Goal: Feedback & Contribution: Contribute content

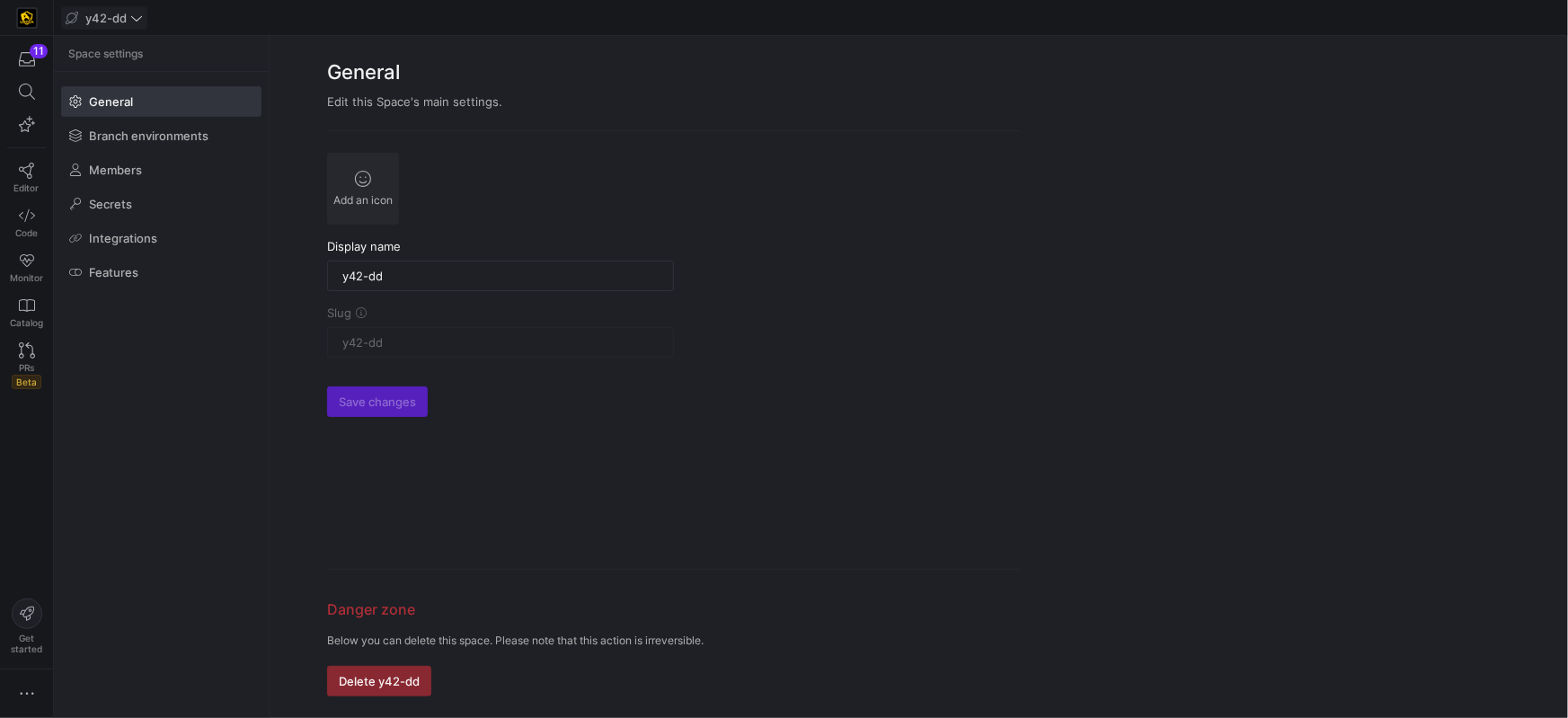
click at [134, 15] on icon at bounding box center [137, 18] width 13 height 13
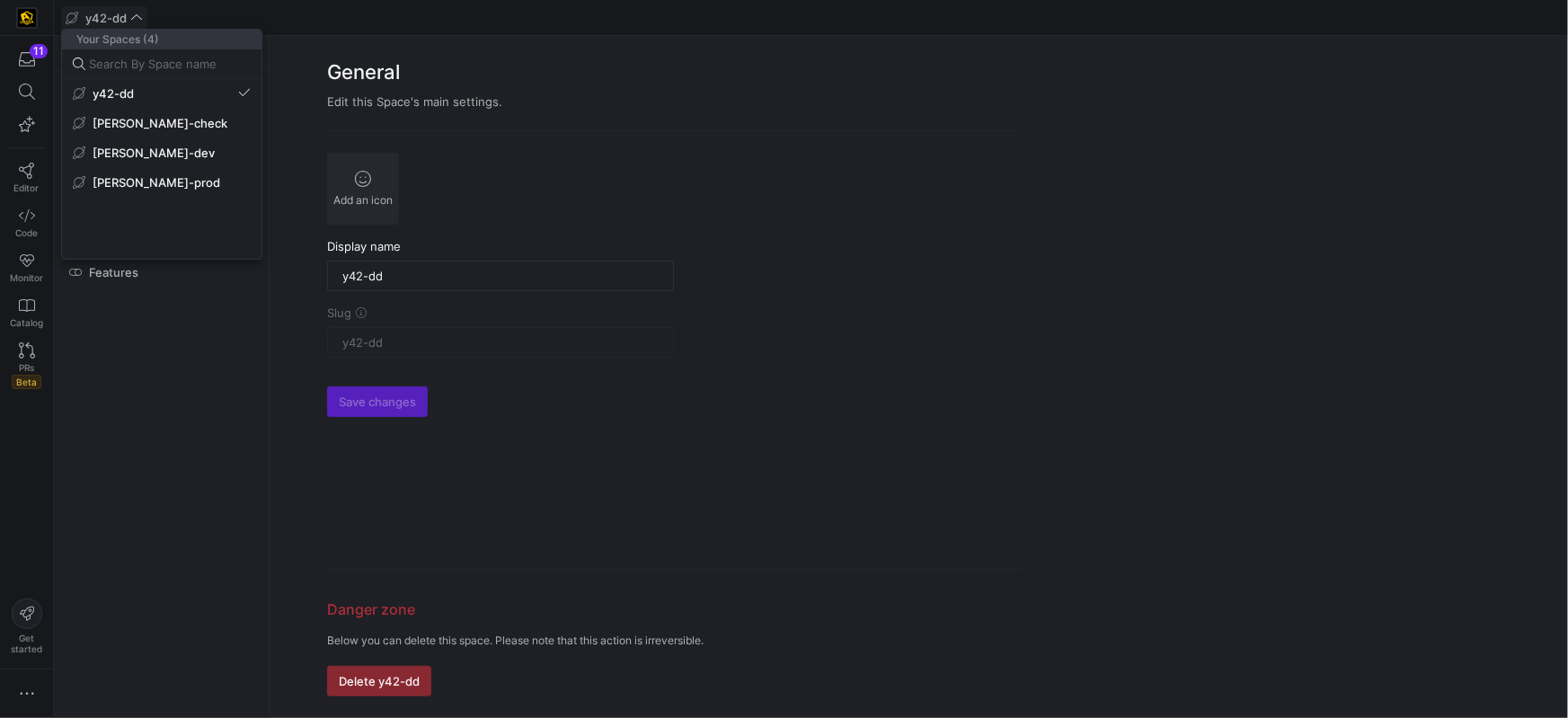
click at [142, 185] on span "[PERSON_NAME]-prod" at bounding box center [156, 182] width 127 height 15
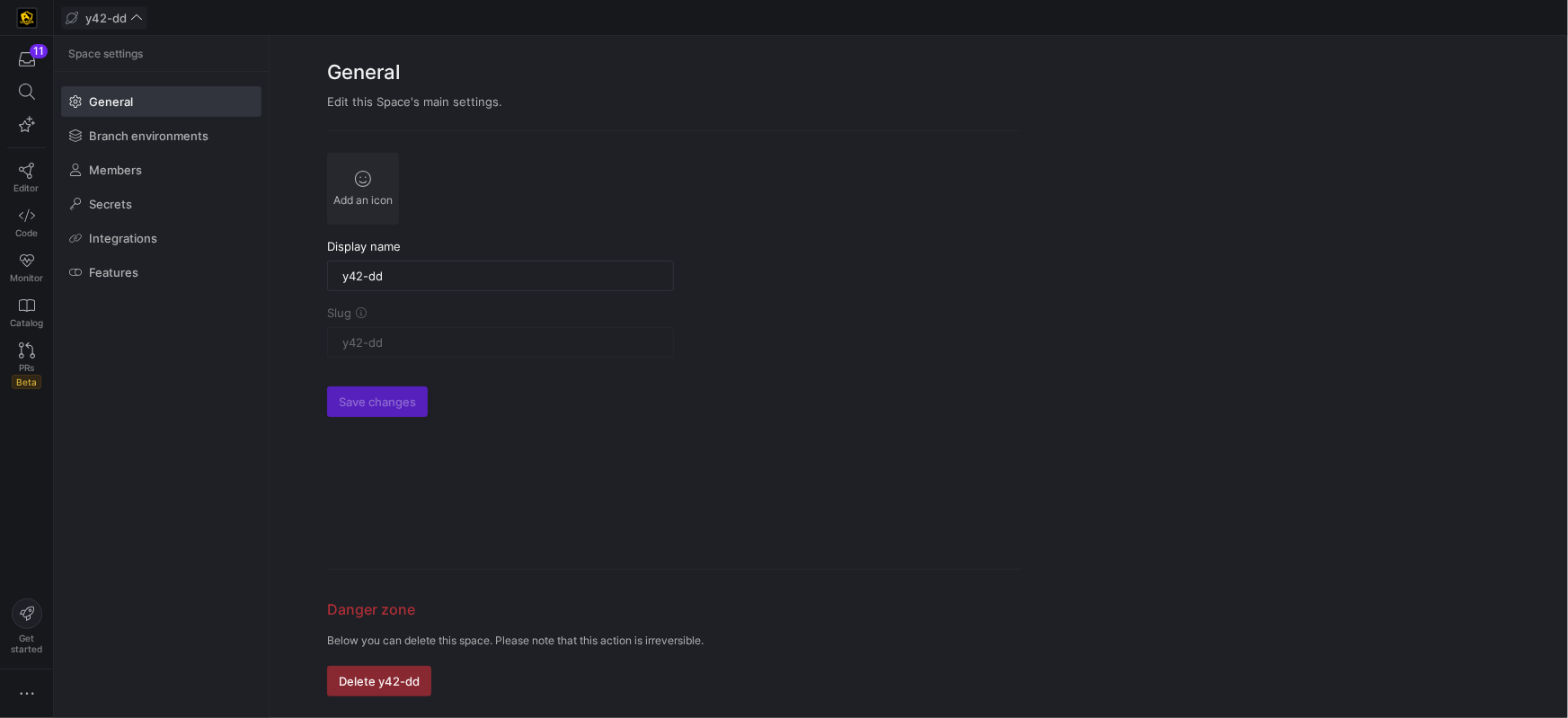
type input "[PERSON_NAME]-prod"
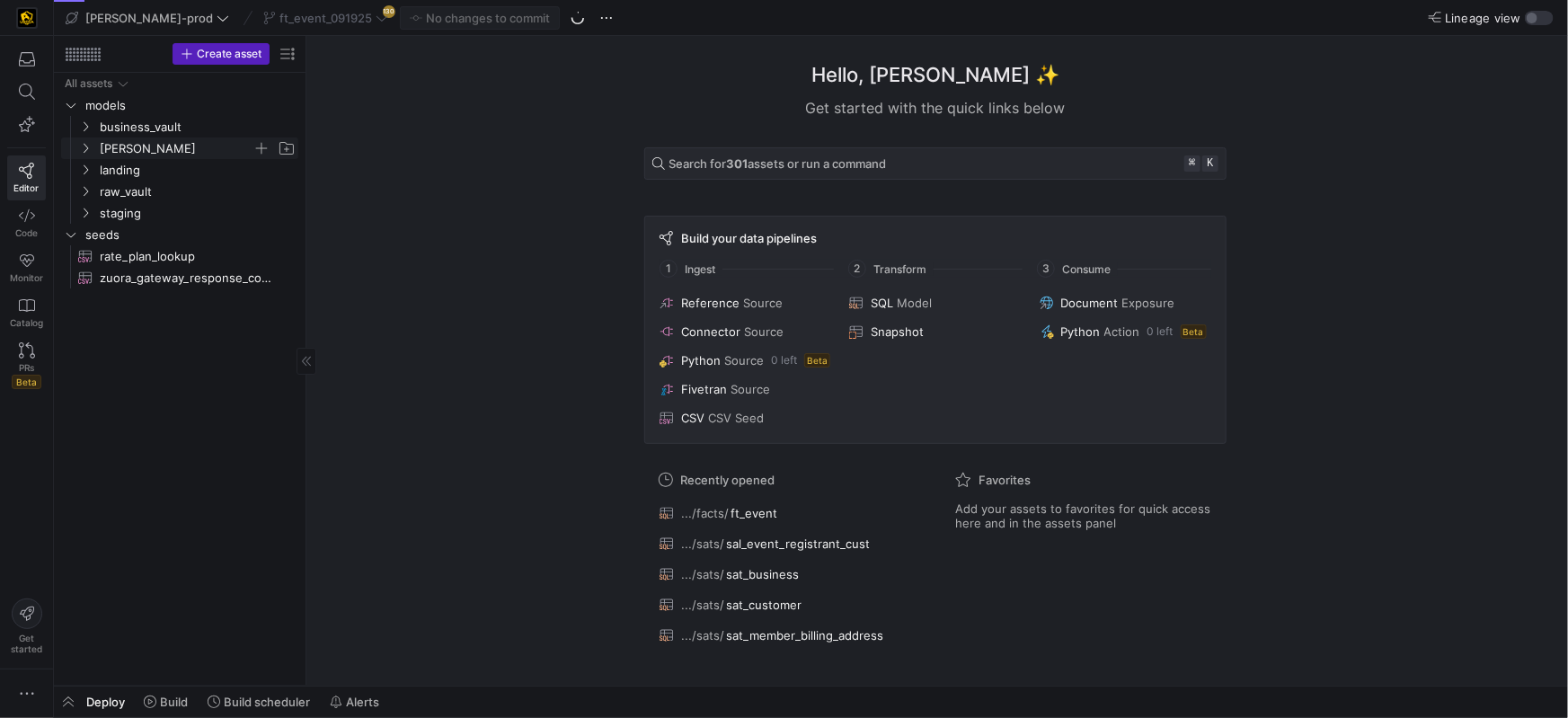
click at [93, 148] on span "[PERSON_NAME]" at bounding box center [186, 149] width 221 height 20
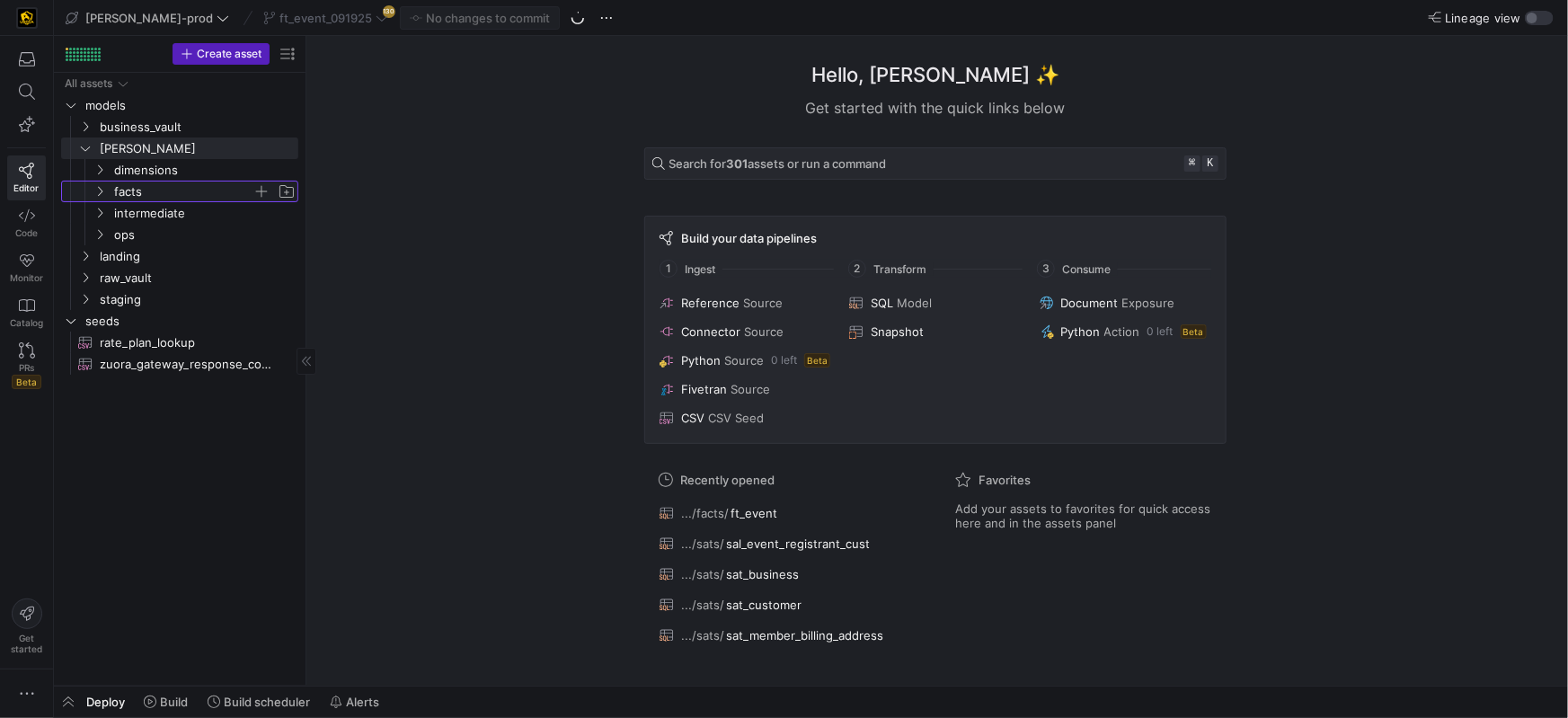
click at [105, 188] on icon "Press SPACE to select this row." at bounding box center [100, 192] width 13 height 11
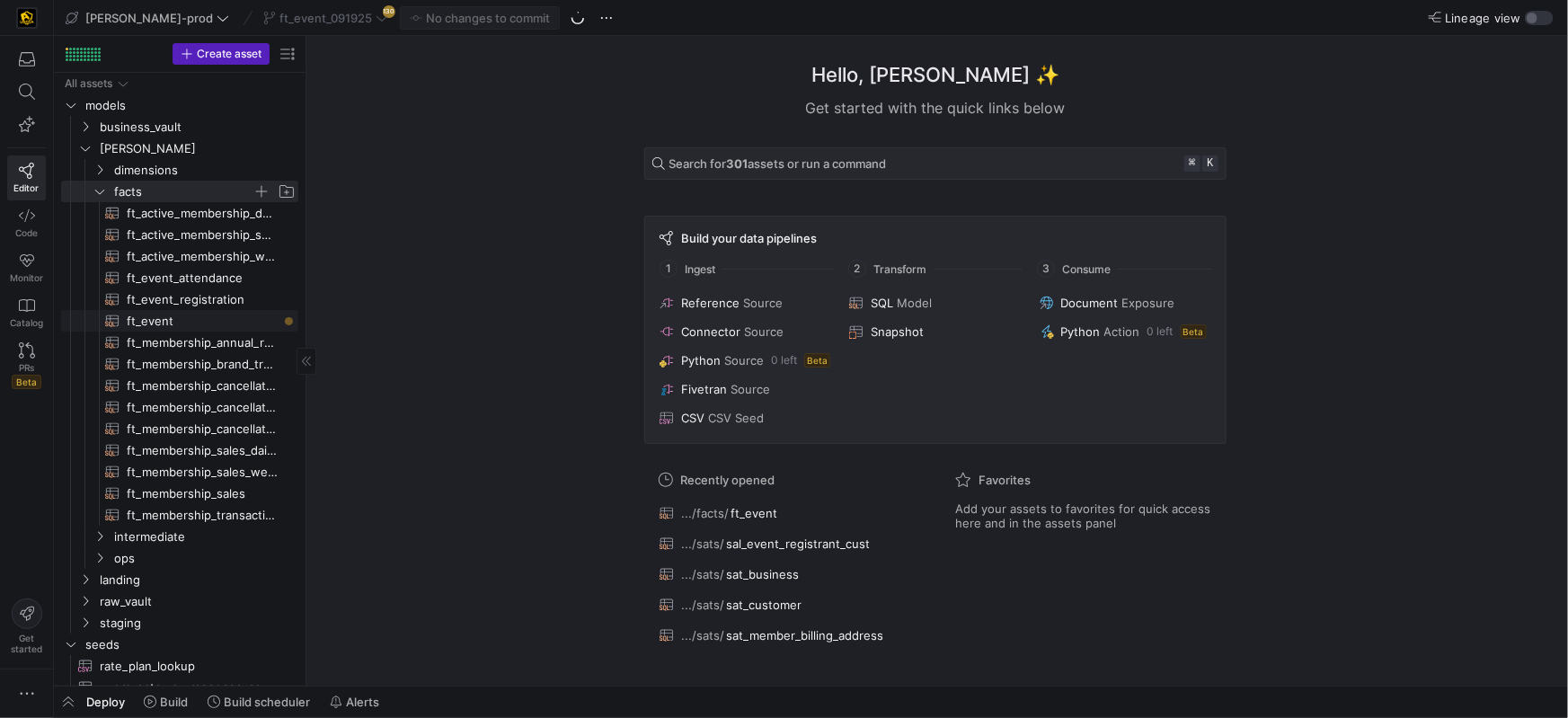
click at [156, 313] on span "ft_event​​​​​​​​​​" at bounding box center [202, 321] width 151 height 21
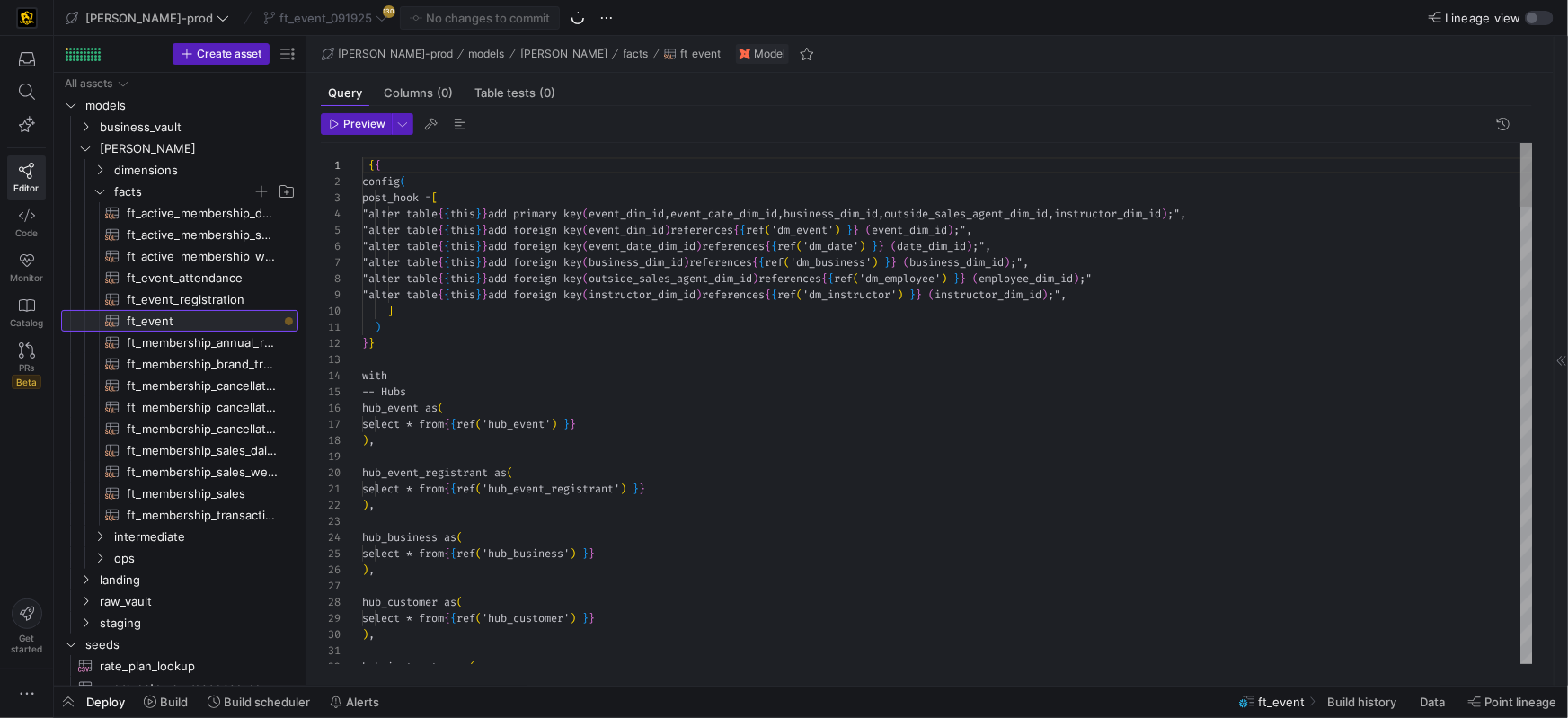
scroll to position [96, 0]
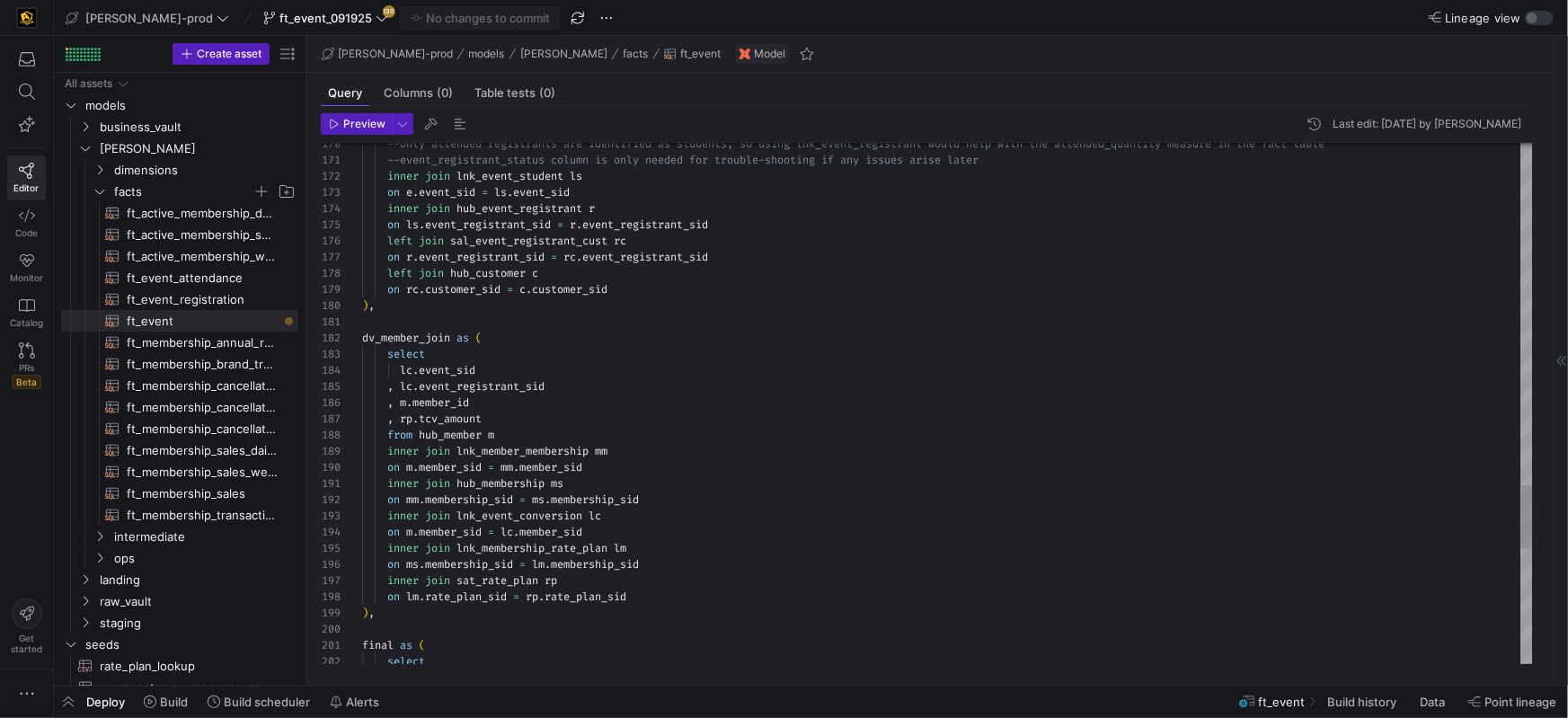
drag, startPoint x: 635, startPoint y: 522, endPoint x: 675, endPoint y: 518, distance: 40.2
click at [636, 521] on div "inner join lnk_event_conversion lc" at bounding box center [947, 516] width 1171 height 17
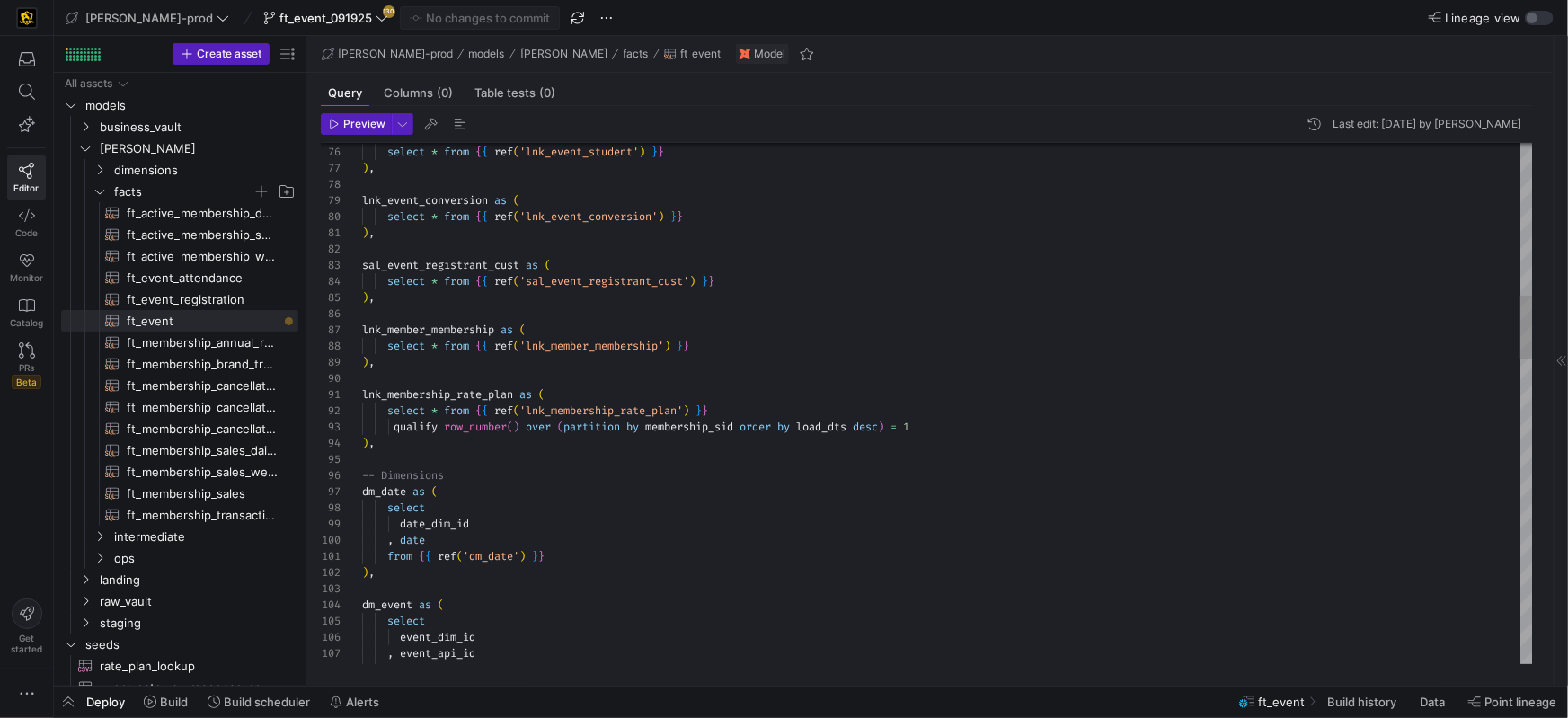
click at [726, 425] on span "membership_sid" at bounding box center [689, 427] width 88 height 15
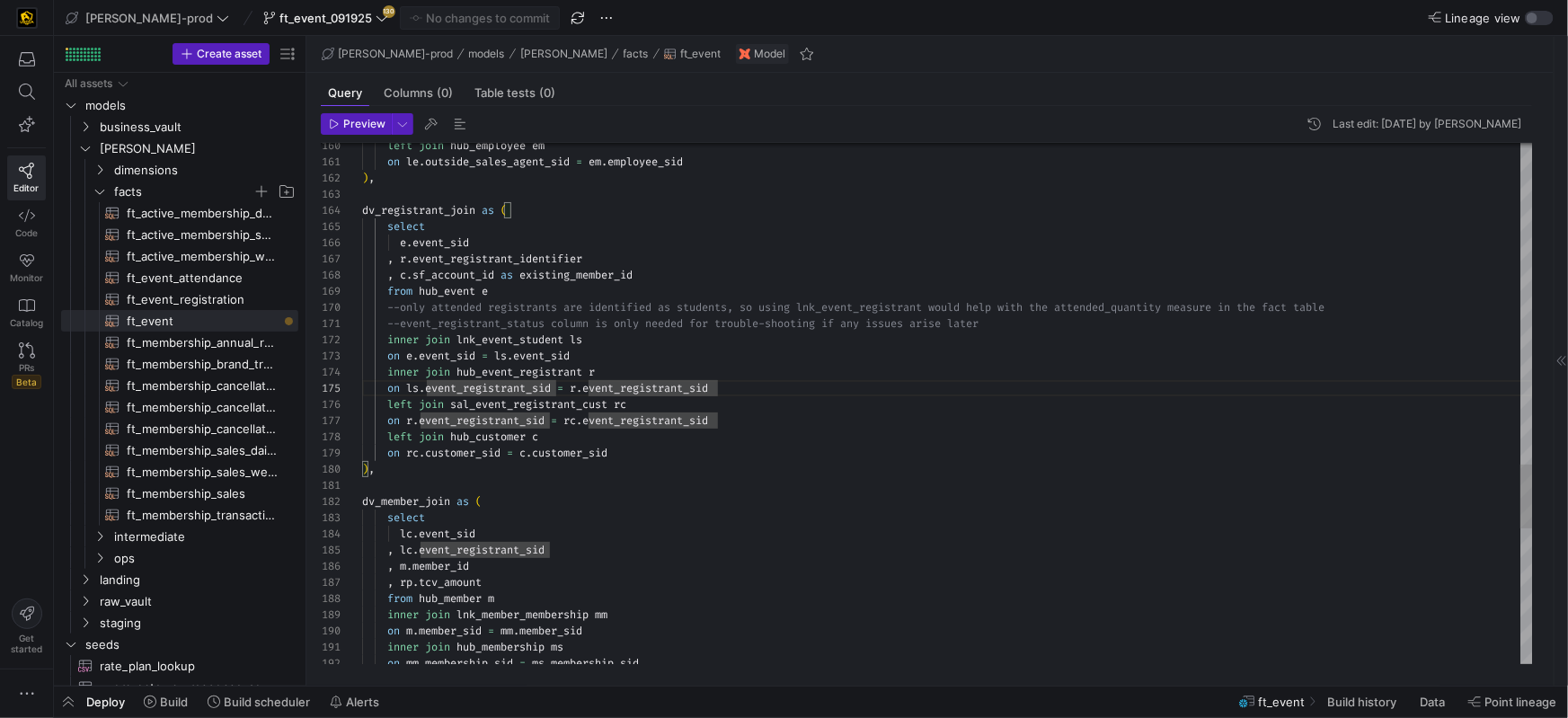
type textarea "on le.outside_sales_agent_sid = em.employee_sid ), dv_registrant_join as ( sele…"
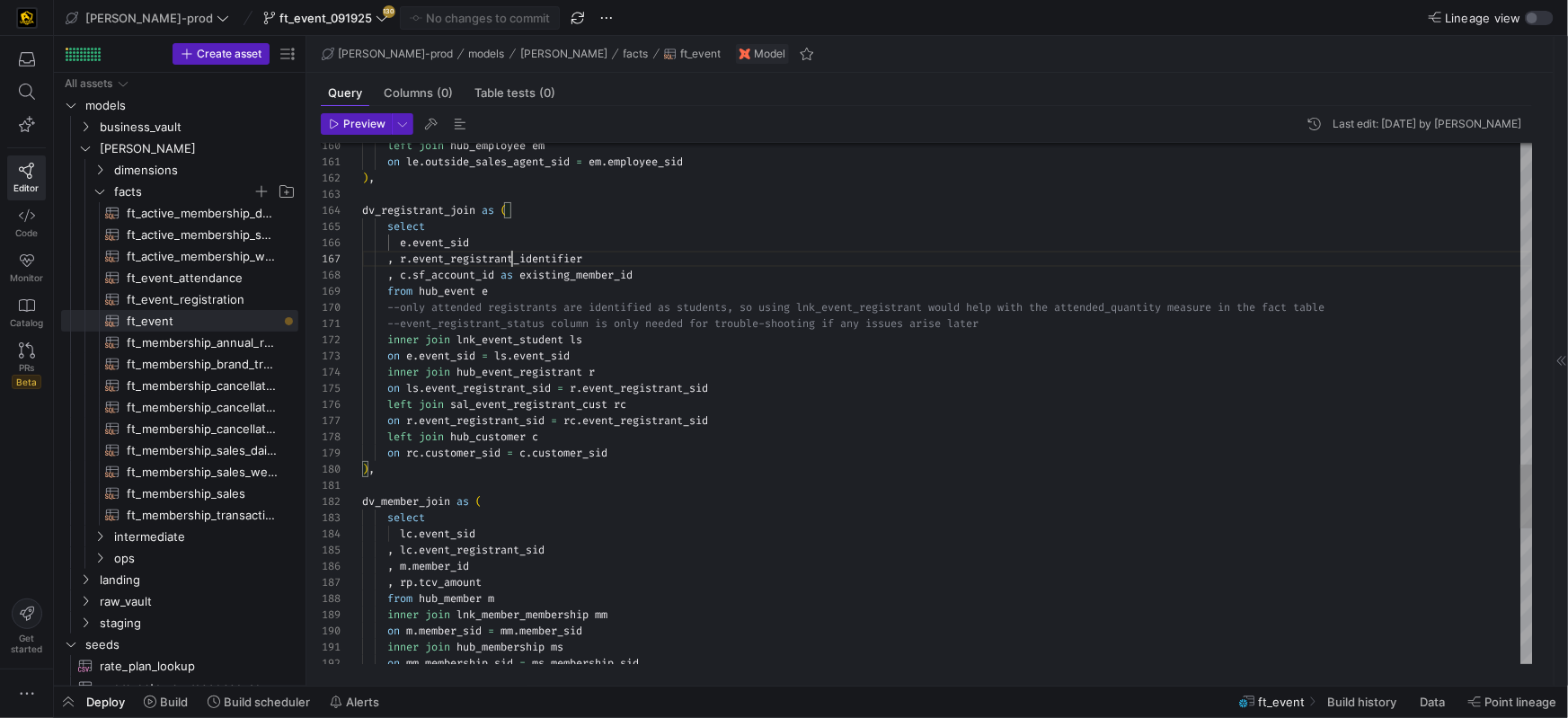
drag, startPoint x: 511, startPoint y: 253, endPoint x: 535, endPoint y: 282, distance: 37.6
click at [1039, 231] on div "select" at bounding box center [947, 226] width 1171 height 17
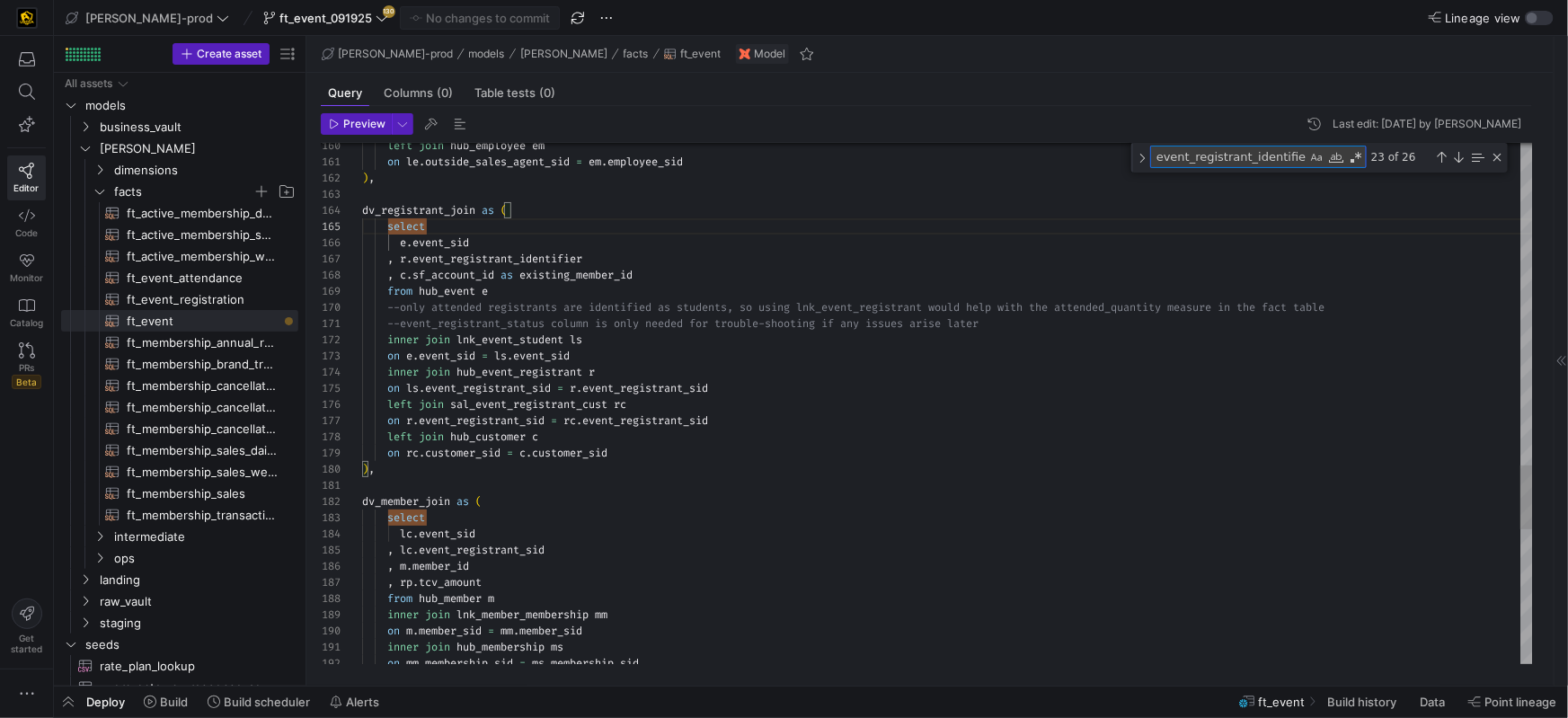
scroll to position [64, 226]
type textarea "event_registrant_identifier"
click at [1452, 160] on div "Next Match (Enter)" at bounding box center [1458, 158] width 15 height 15
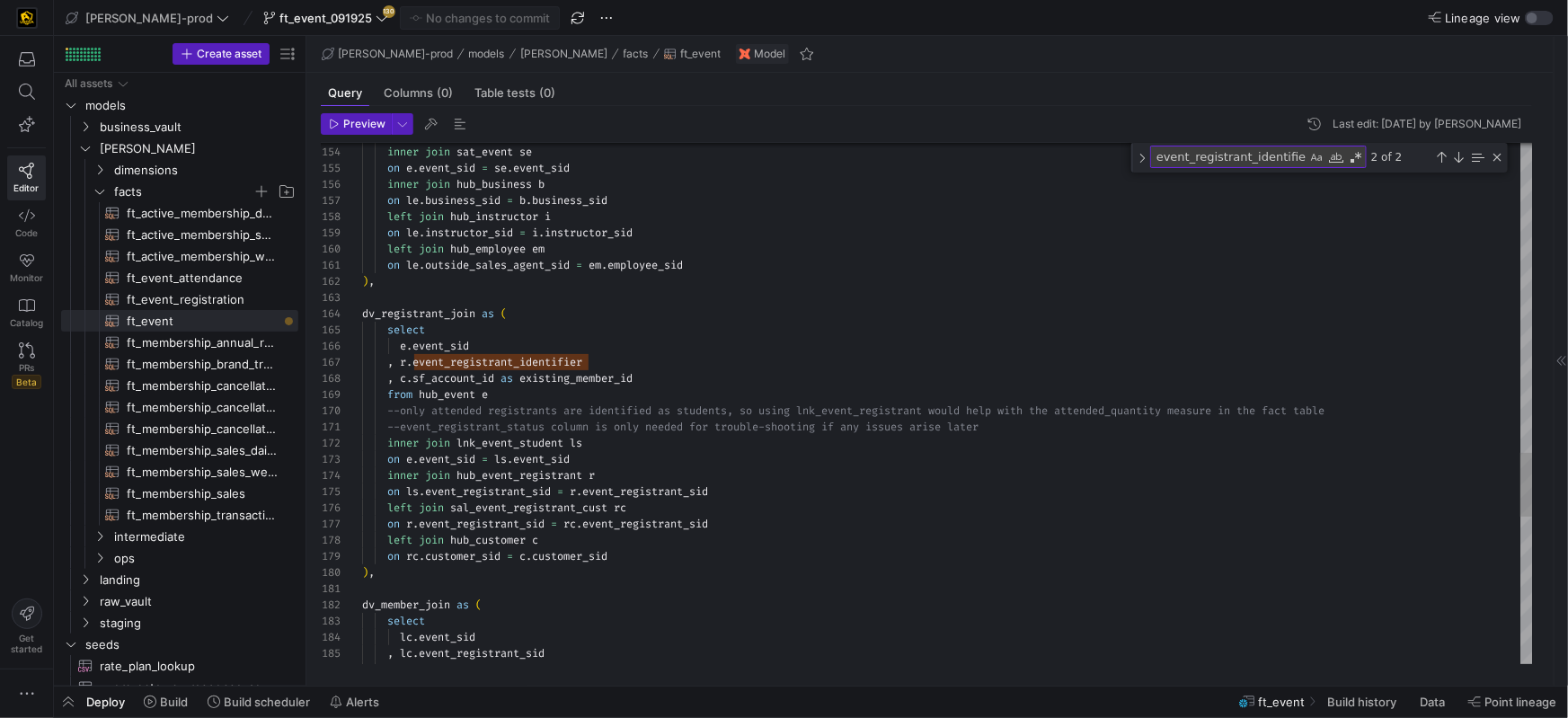
scroll to position [97, 226]
click at [605, 359] on div ", r . event_registrant_identifier" at bounding box center [947, 362] width 1171 height 17
type textarea "--event_registrant_status column is only needed for trouble-shooting if any iss…"
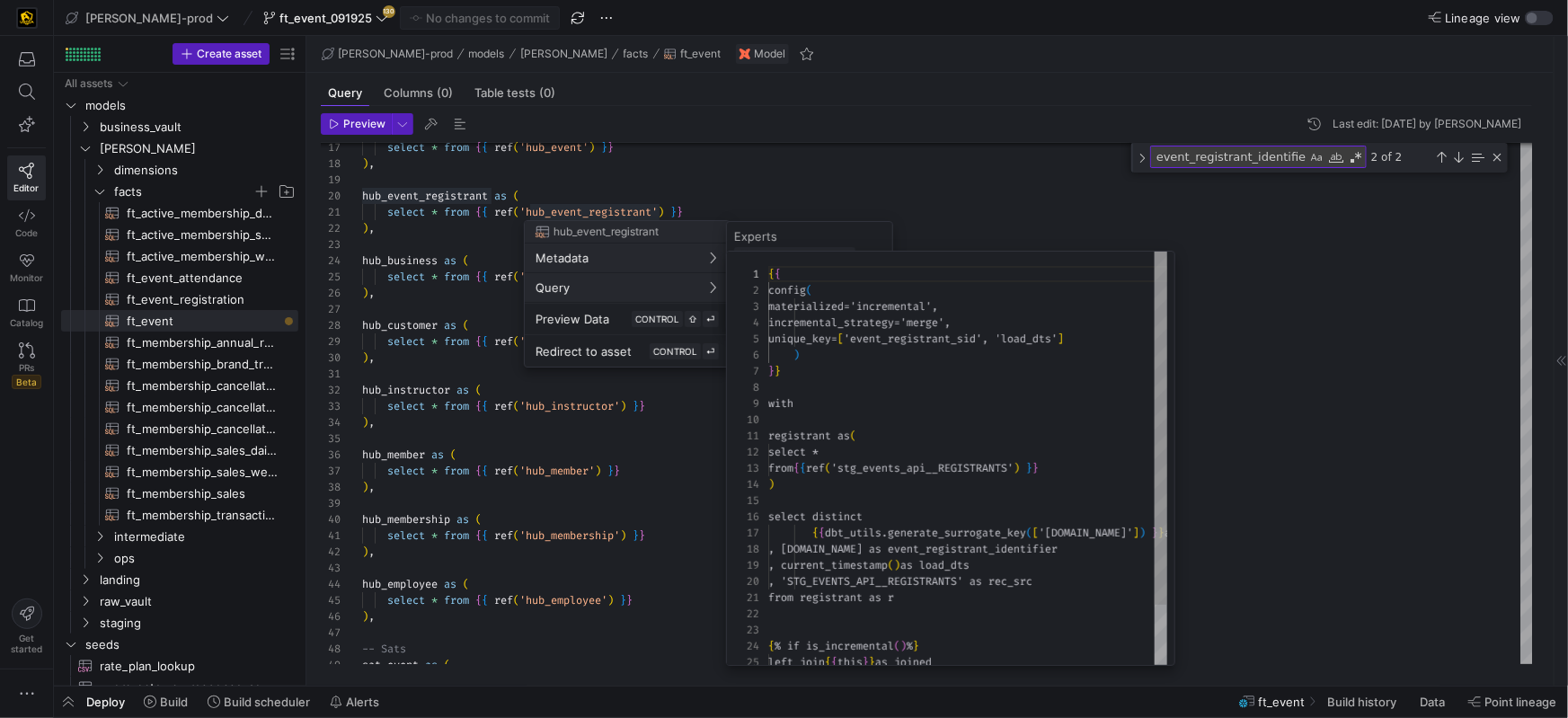
scroll to position [161, 0]
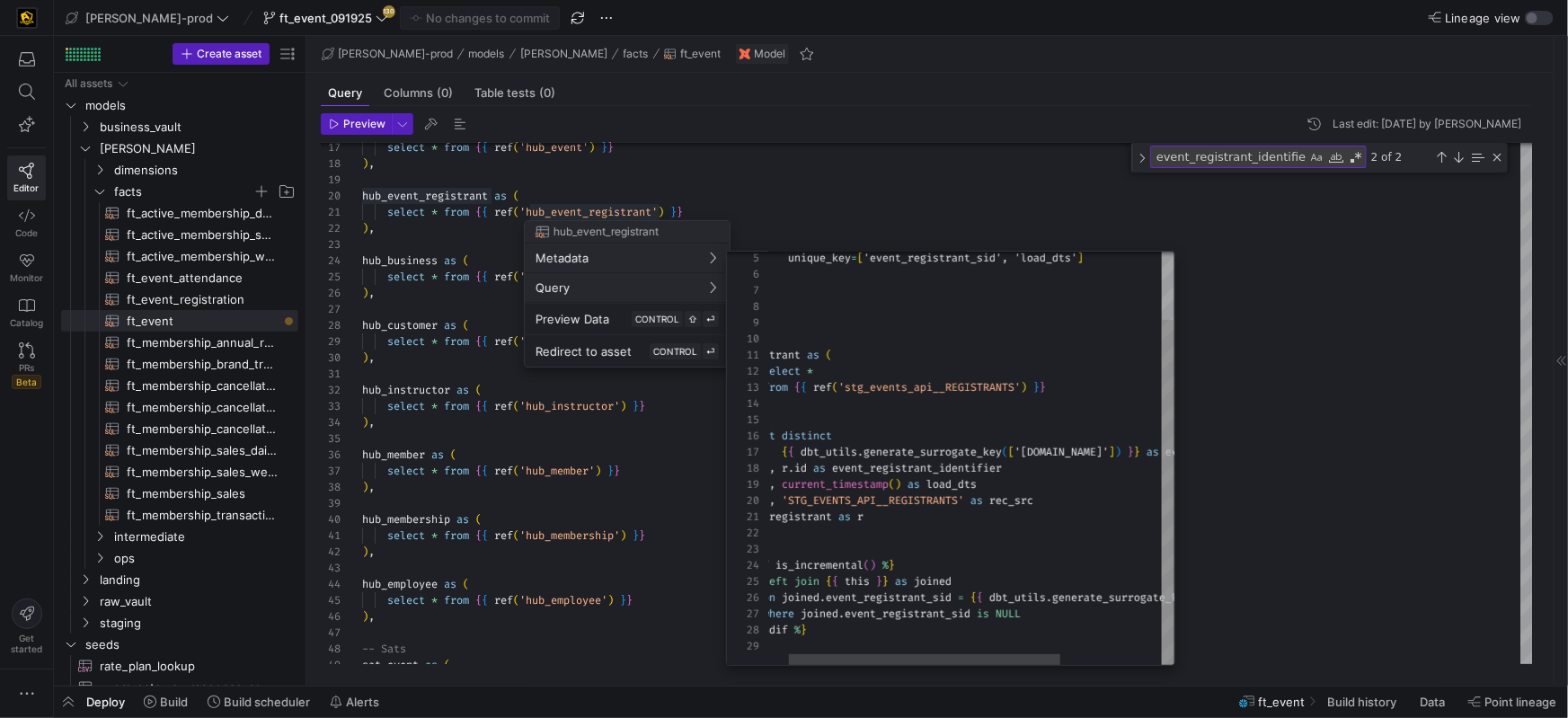
type textarea "registrant as ( select * from {{ ref('stg_events_api__REGISTRANTS') }} ) select…"
click at [936, 466] on div "unique_key = [ 'event_registrant_sid', 'load_dts' ] ) } } with registrant as ( …" at bounding box center [1031, 417] width 588 height 494
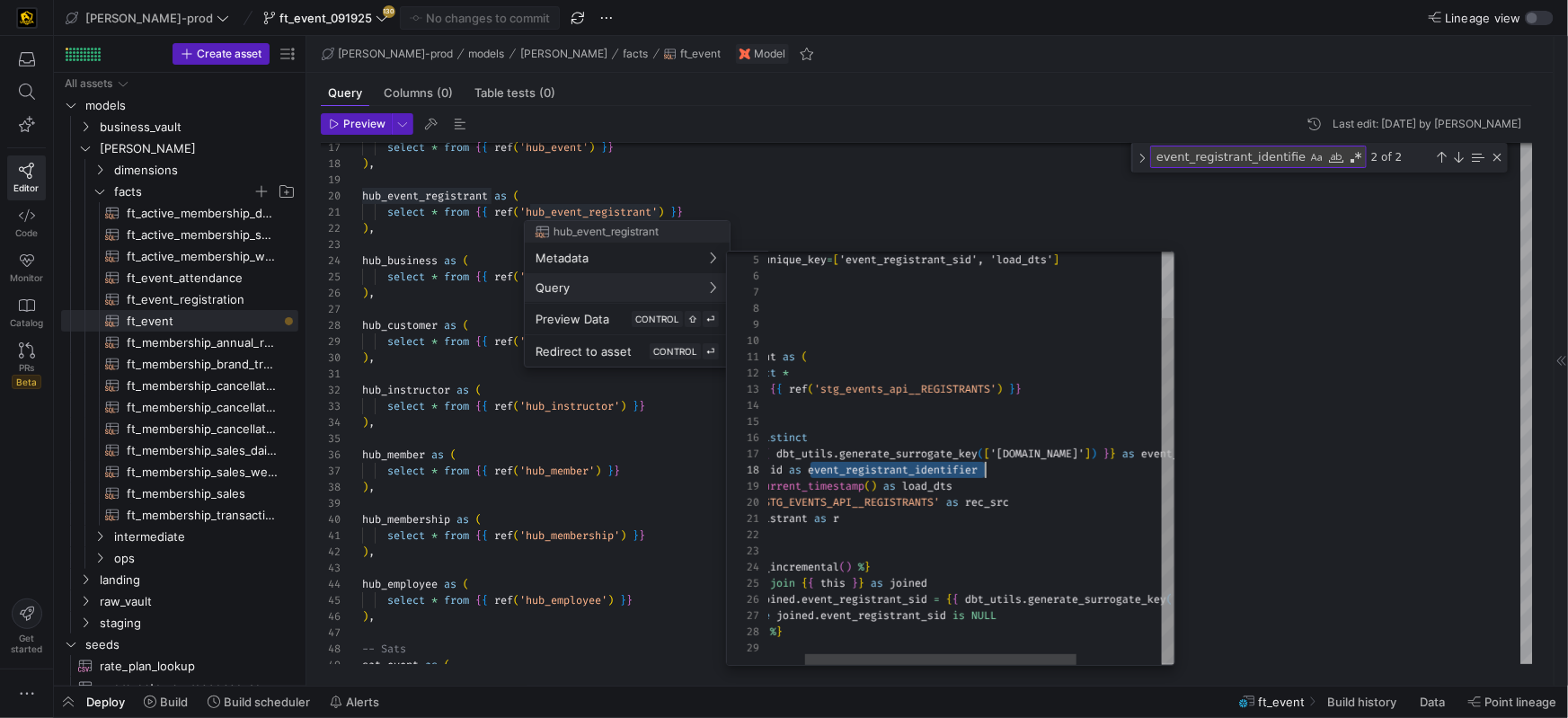
scroll to position [112, 271]
click at [936, 466] on div "unique_key = [ 'event_registrant_sid', 'load_dts' ] ) } } with registrant as ( …" at bounding box center [1007, 419] width 588 height 494
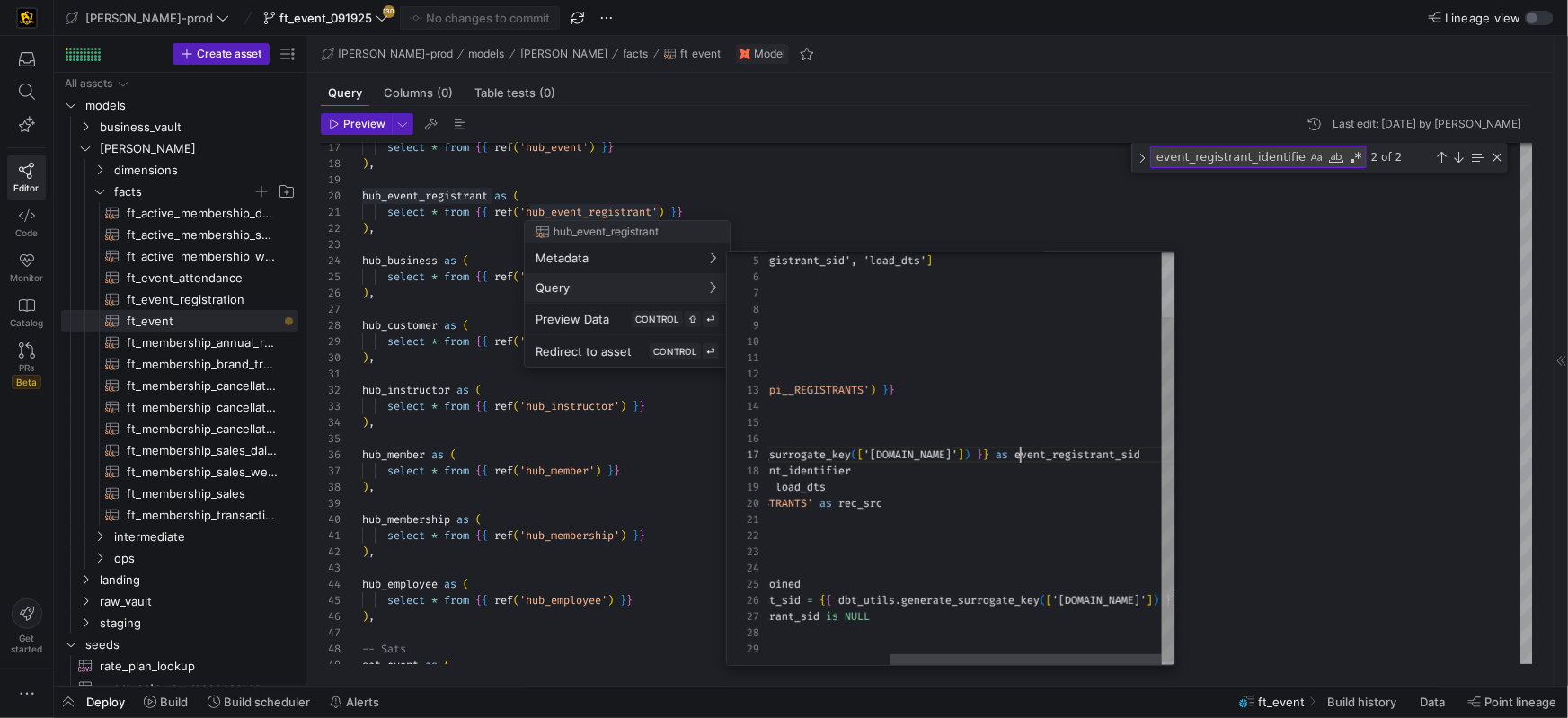
click at [1018, 452] on div "unique_key = [ 'event_registrant_sid', 'load_dts' ] ) } } with registrant as ( …" at bounding box center [880, 420] width 588 height 494
click at [1017, 452] on span "event_registrant_sid" at bounding box center [1077, 455] width 126 height 15
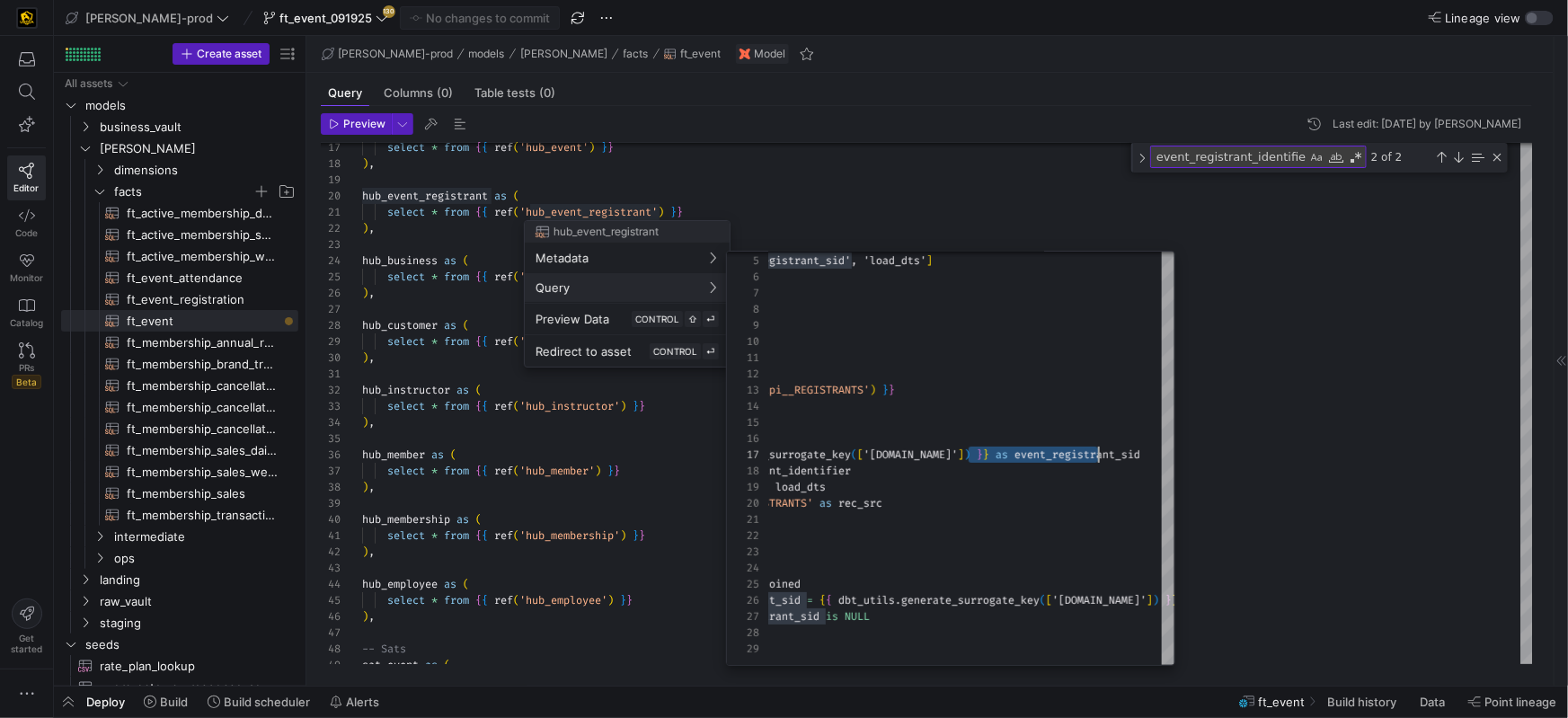
click at [1266, 447] on div at bounding box center [784, 359] width 1568 height 718
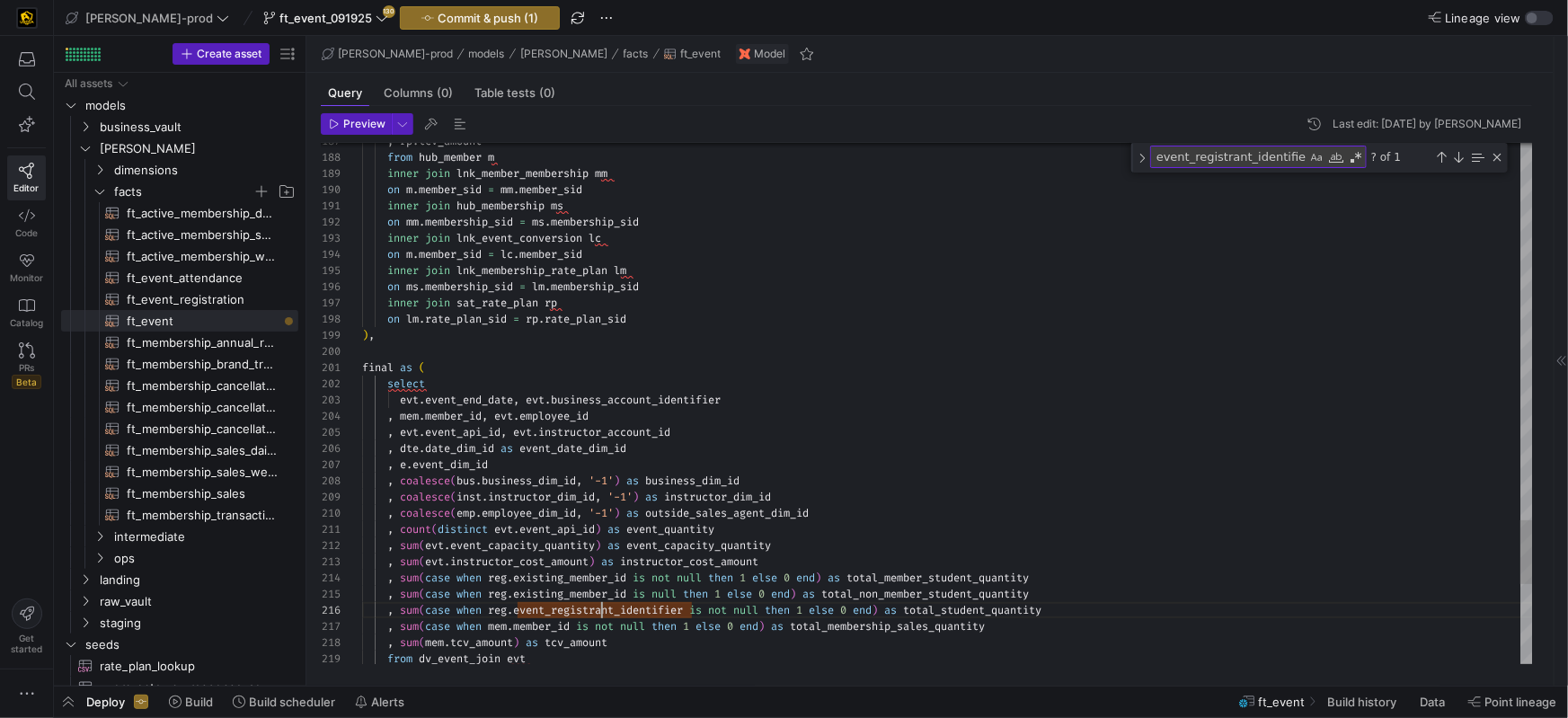
click at [602, 612] on span "event_registrant_identifier" at bounding box center [597, 610] width 170 height 15
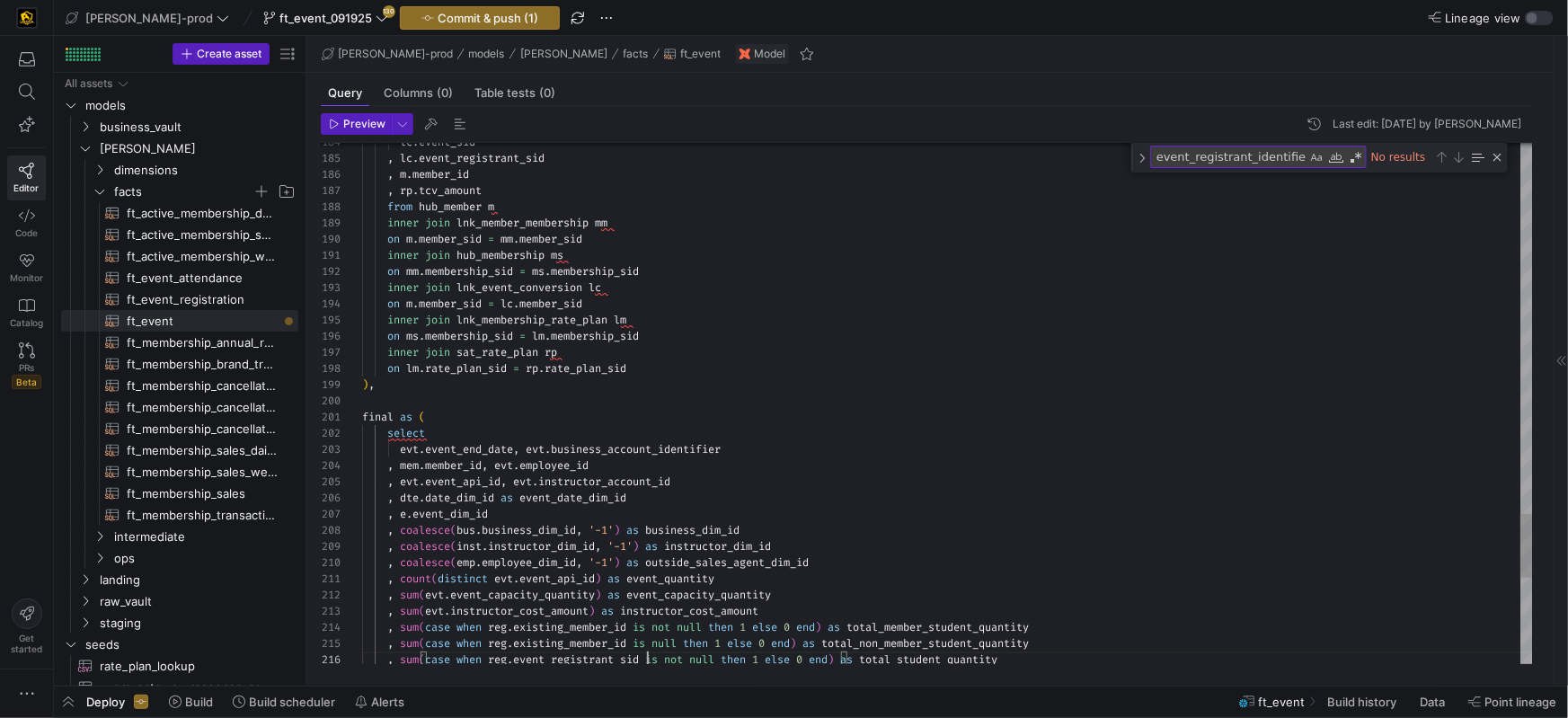
scroll to position [17, 283]
click at [695, 269] on div "on mm . membership_sid = ms . membership_sid" at bounding box center [947, 271] width 1171 height 17
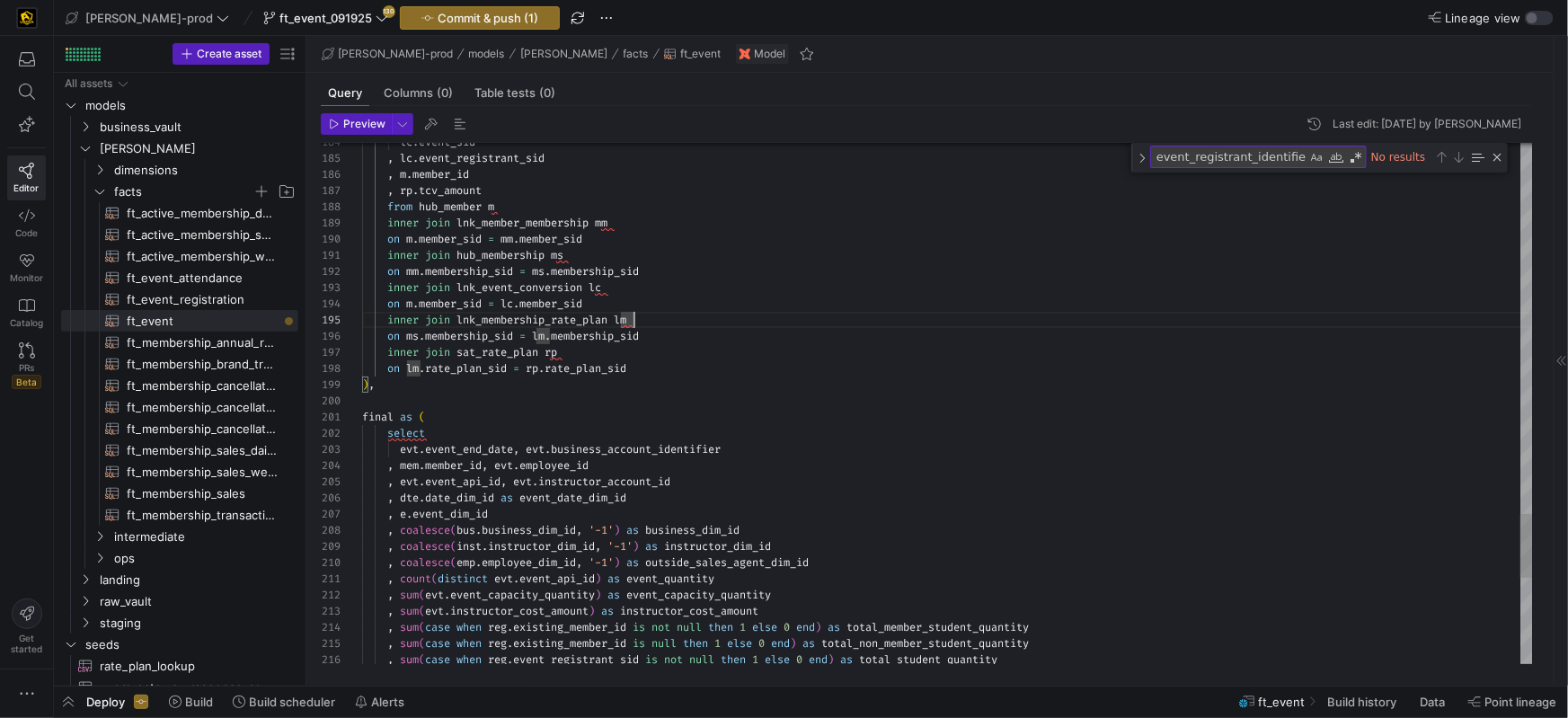
drag, startPoint x: 636, startPoint y: 296, endPoint x: 697, endPoint y: 296, distance: 61.0
click at [636, 296] on div "on m . member_sid = lc . member_sid" at bounding box center [947, 301] width 1171 height 17
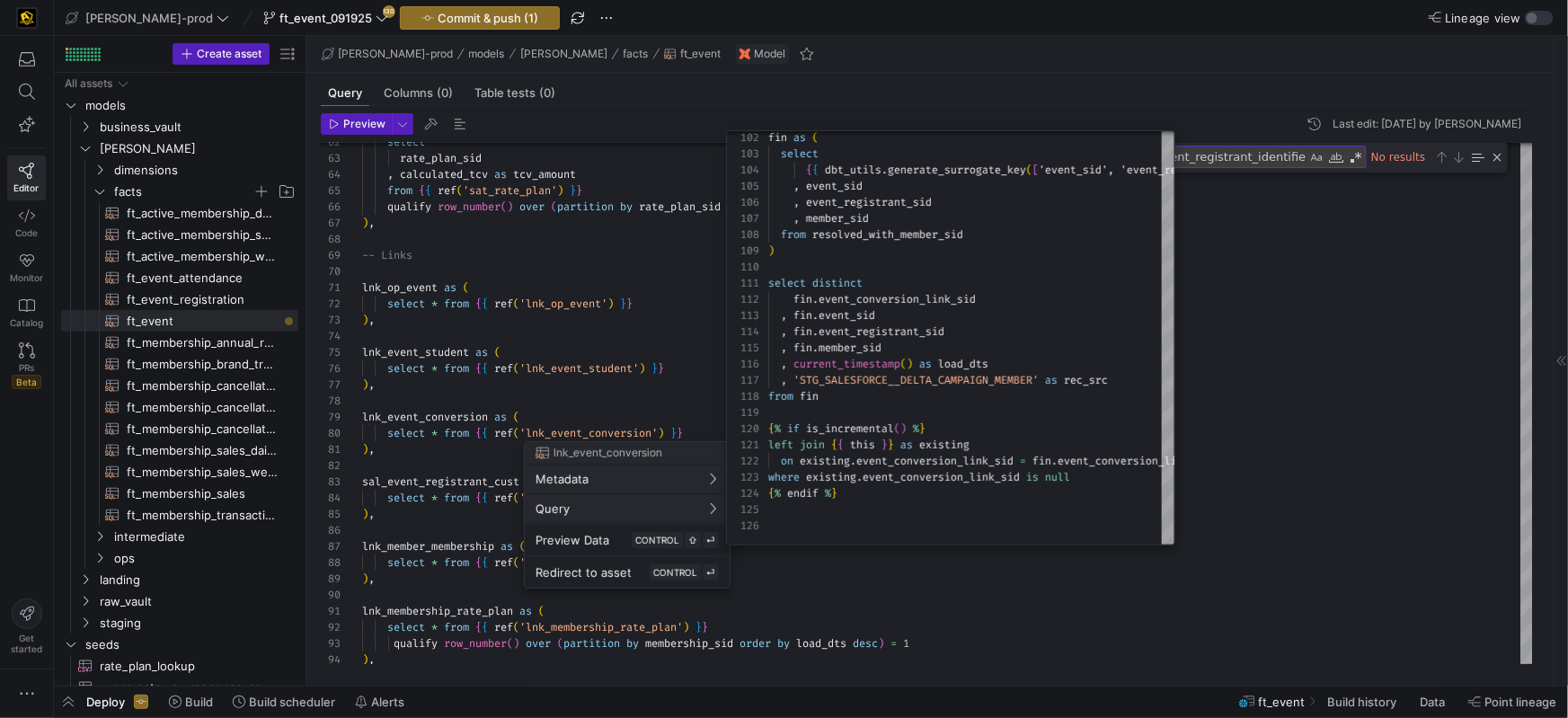
click at [598, 394] on div at bounding box center [784, 359] width 1568 height 718
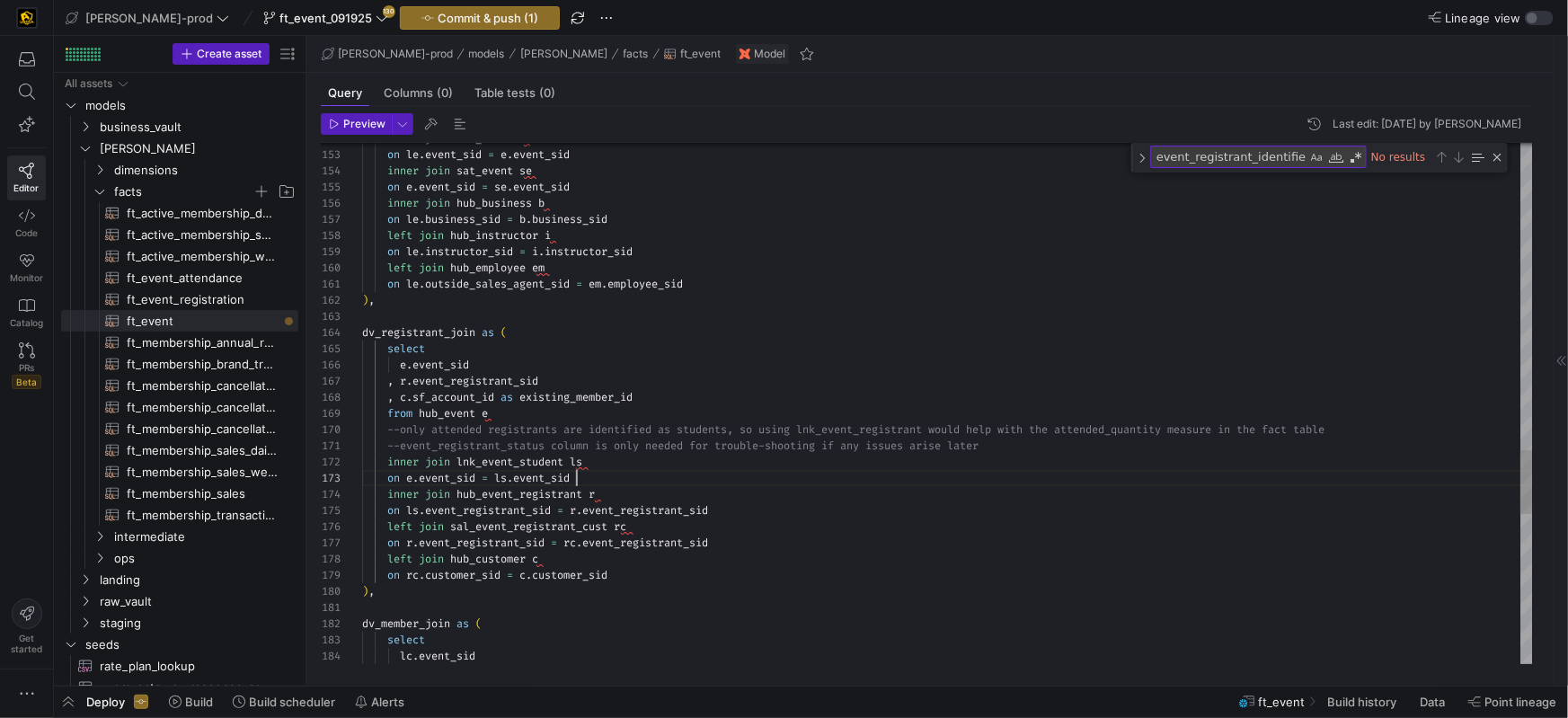
scroll to position [31, 214]
drag, startPoint x: 617, startPoint y: 481, endPoint x: 652, endPoint y: 485, distance: 35.2
click at [617, 481] on div "on e . event_sid = ls . event_sid" at bounding box center [947, 478] width 1171 height 17
drag, startPoint x: 651, startPoint y: 485, endPoint x: 700, endPoint y: 481, distance: 49.2
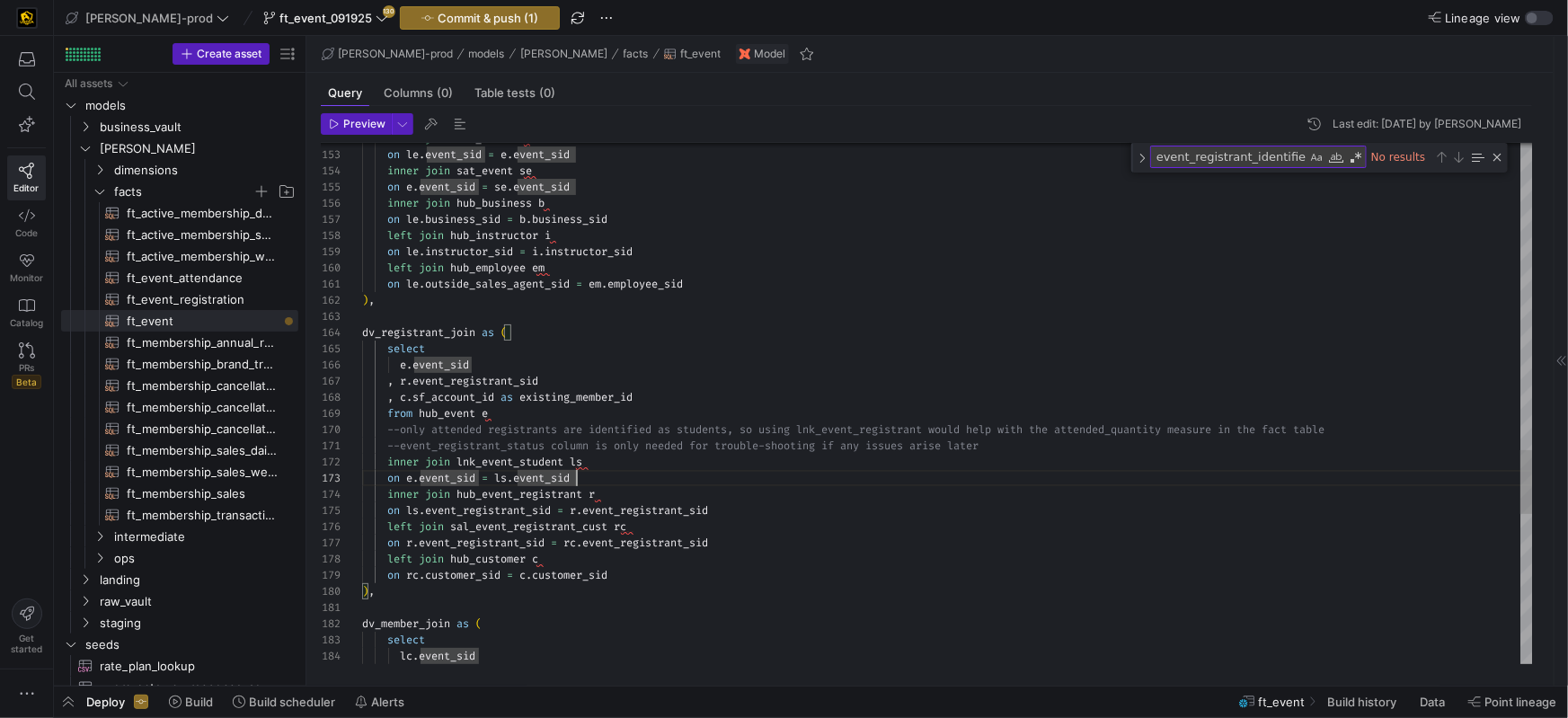
drag, startPoint x: 656, startPoint y: 492, endPoint x: 682, endPoint y: 491, distance: 26.0
click at [657, 492] on div "inner join hub_event_registrant r" at bounding box center [947, 494] width 1171 height 17
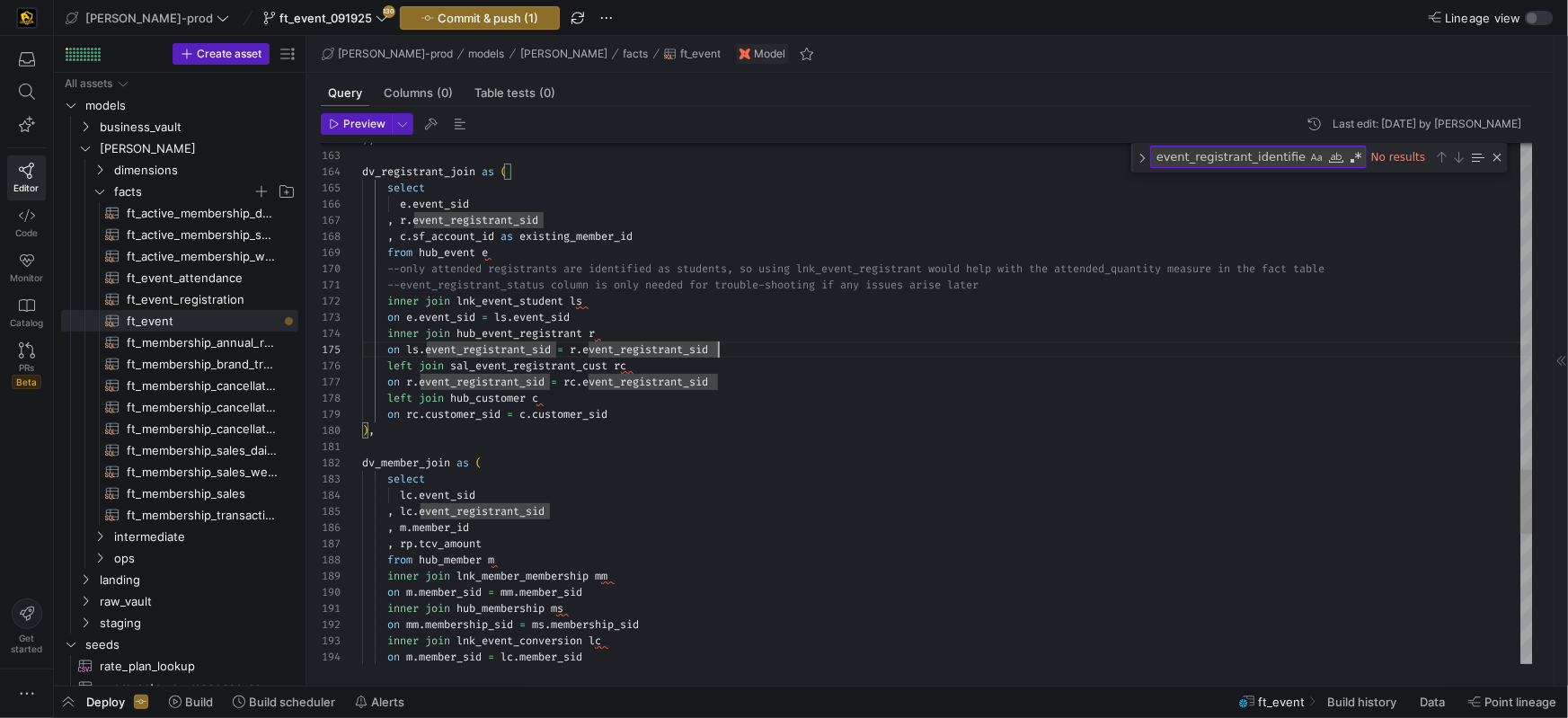
click at [660, 360] on div "left join sal_event_registrant_cust rc" at bounding box center [947, 364] width 1171 height 17
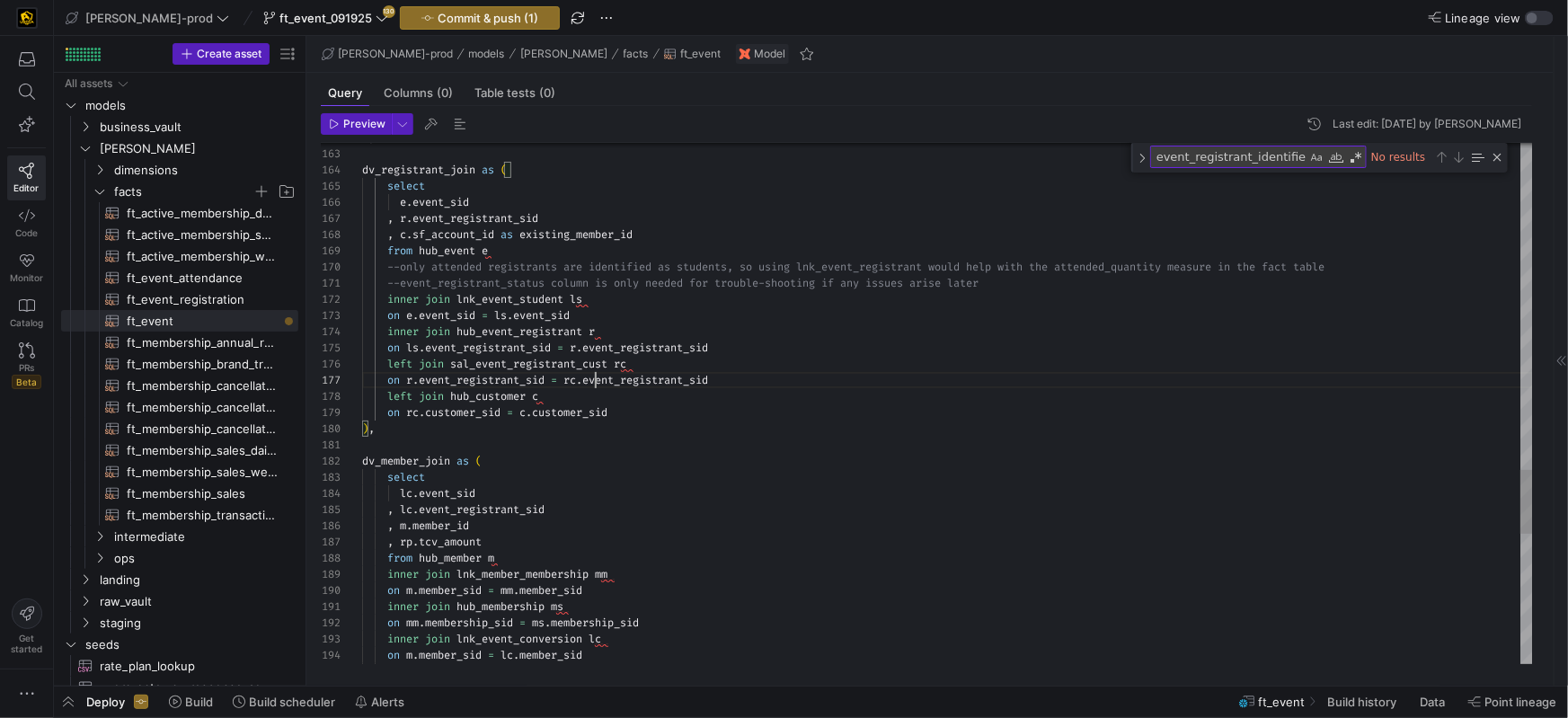
scroll to position [97, 233]
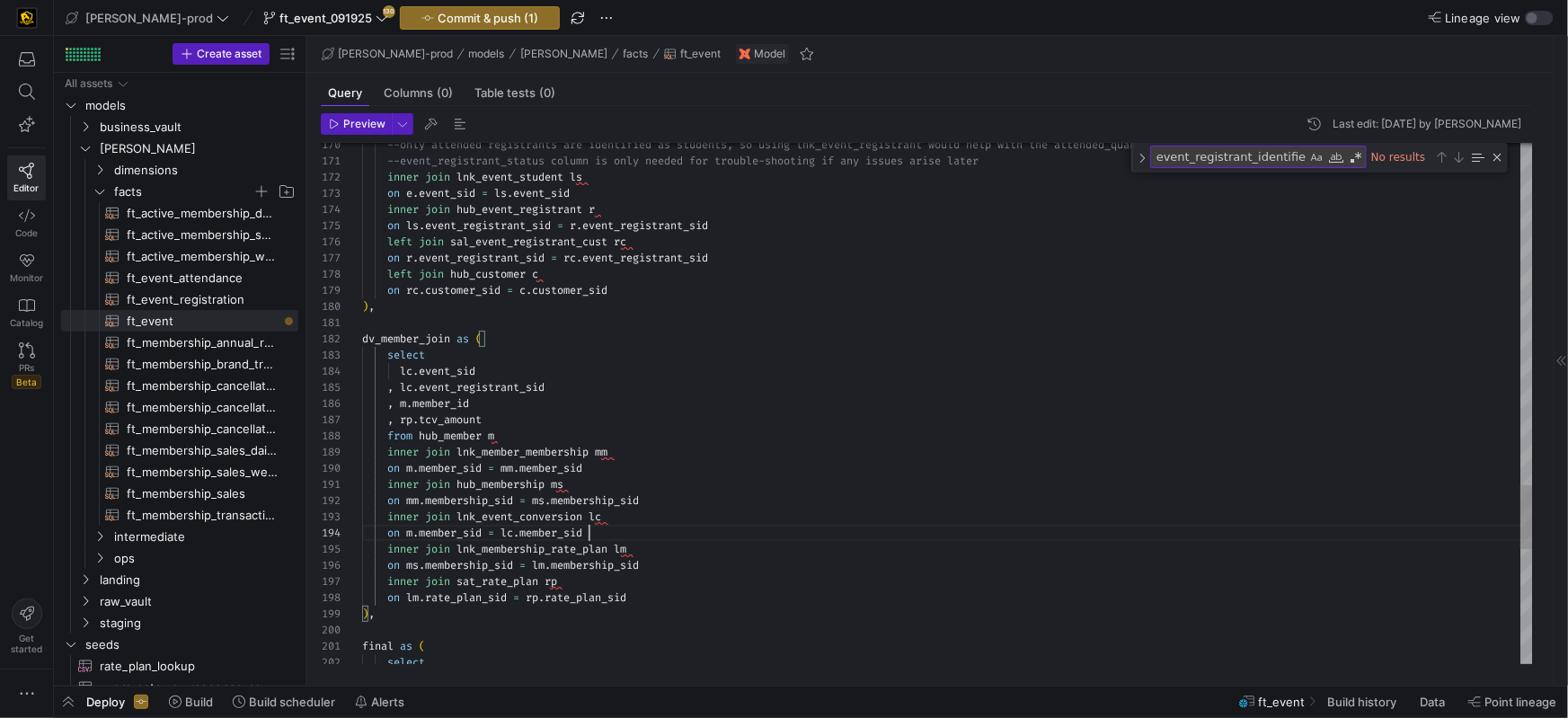
click at [645, 534] on div "on m . member_sid = lc . member_sid" at bounding box center [947, 533] width 1171 height 17
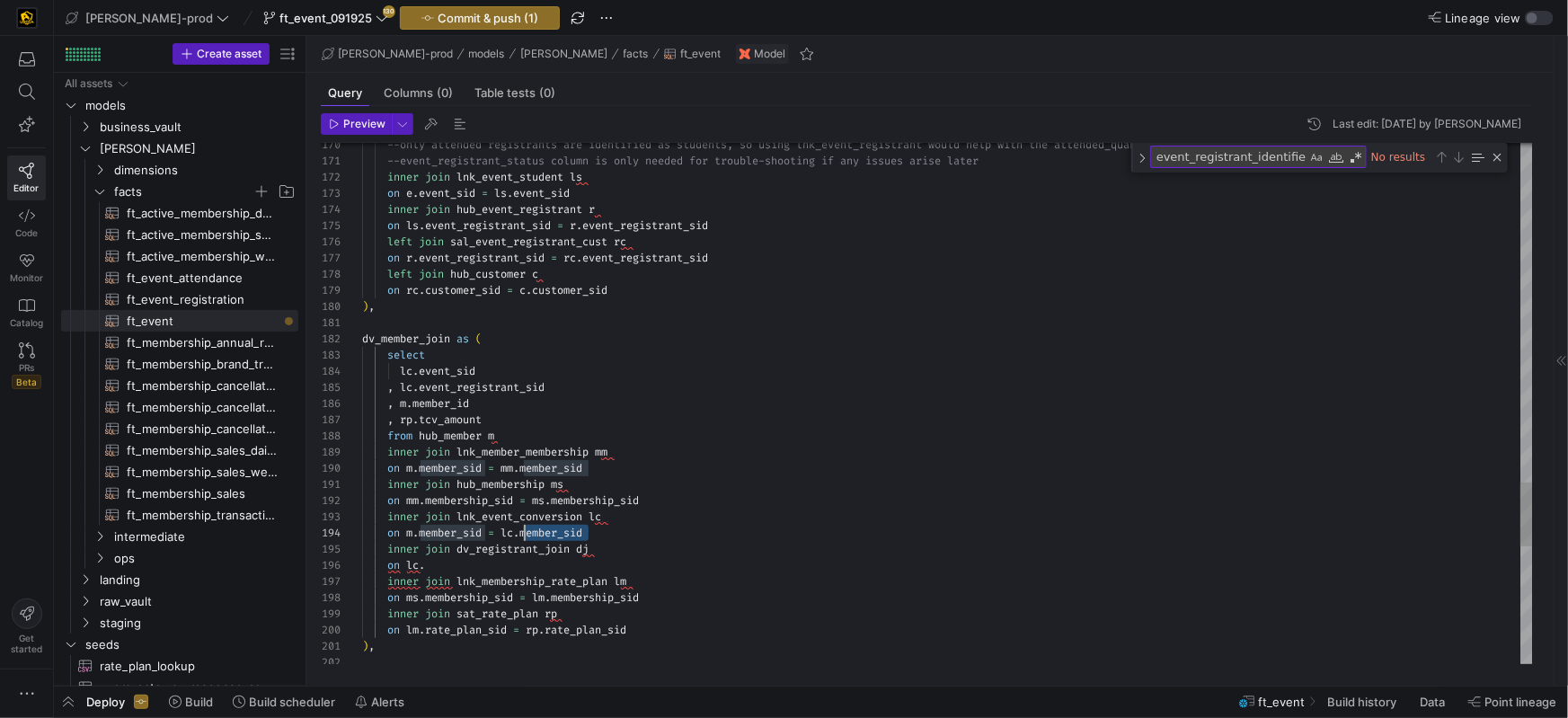
scroll to position [49, 161]
drag, startPoint x: 617, startPoint y: 534, endPoint x: 525, endPoint y: 533, distance: 92.0
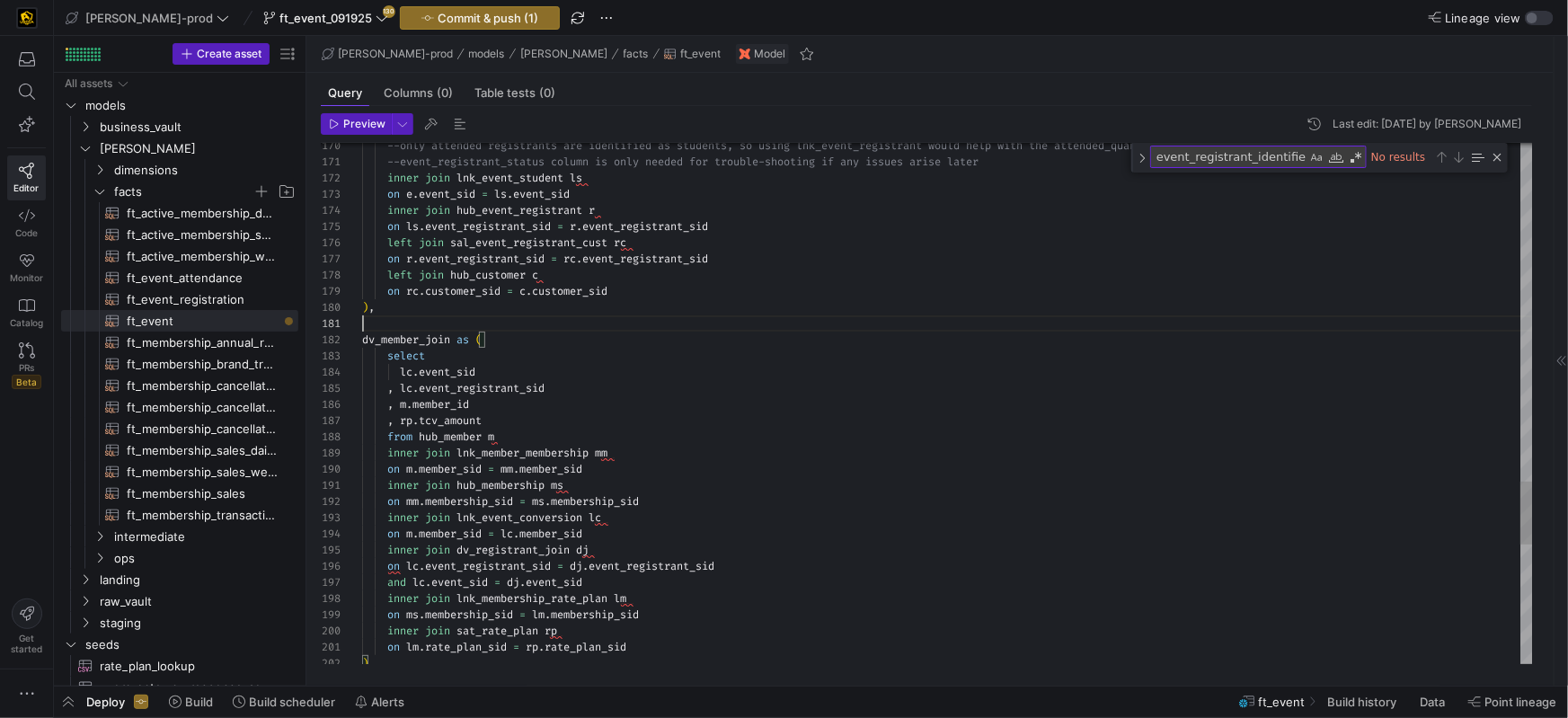
scroll to position [0, 0]
click at [545, 316] on div at bounding box center [947, 324] width 1171 height 17
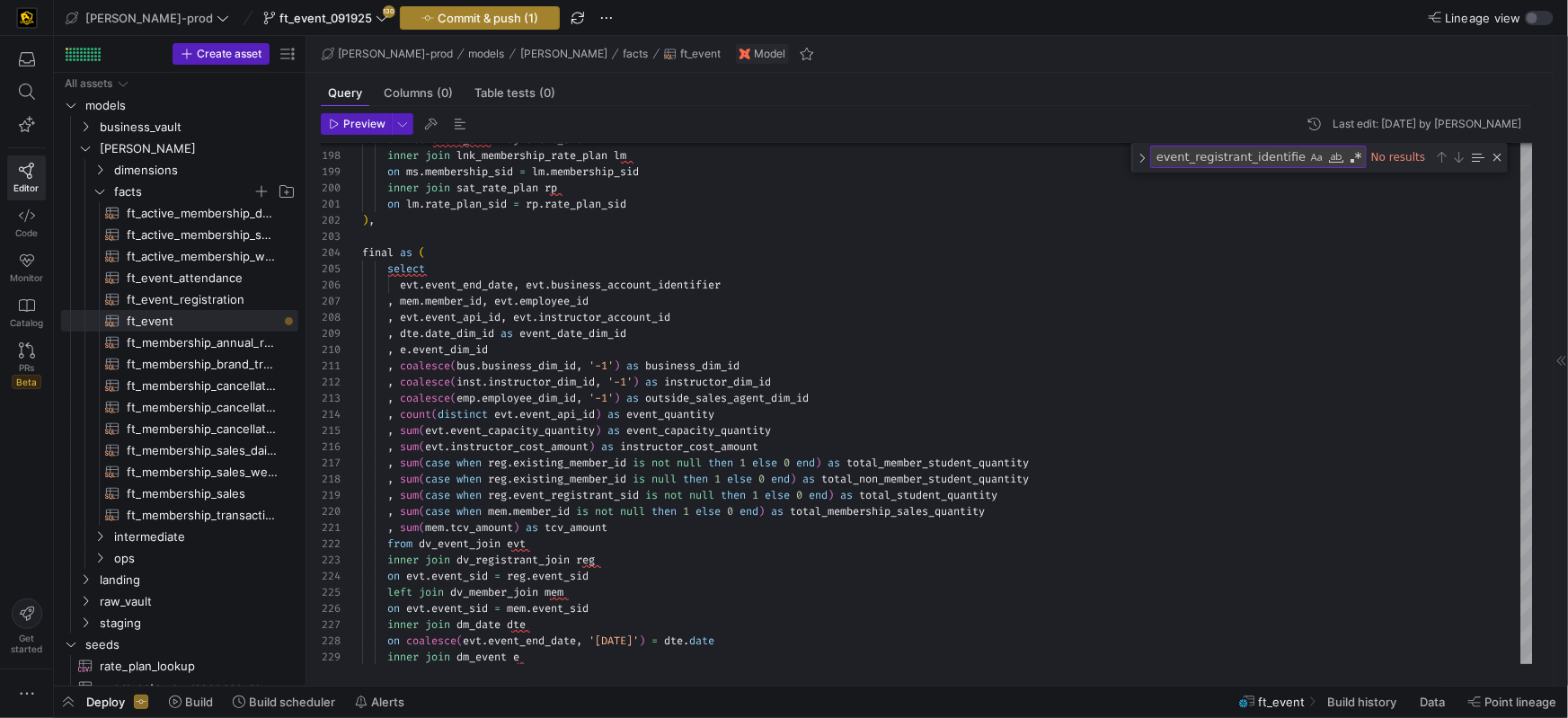
type textarea "dv_member_join as ( select lc.event_sid , lc.event_registrant_sid , m.member_id…"
click at [437, 21] on span "Commit & push (1)" at bounding box center [488, 18] width 101 height 15
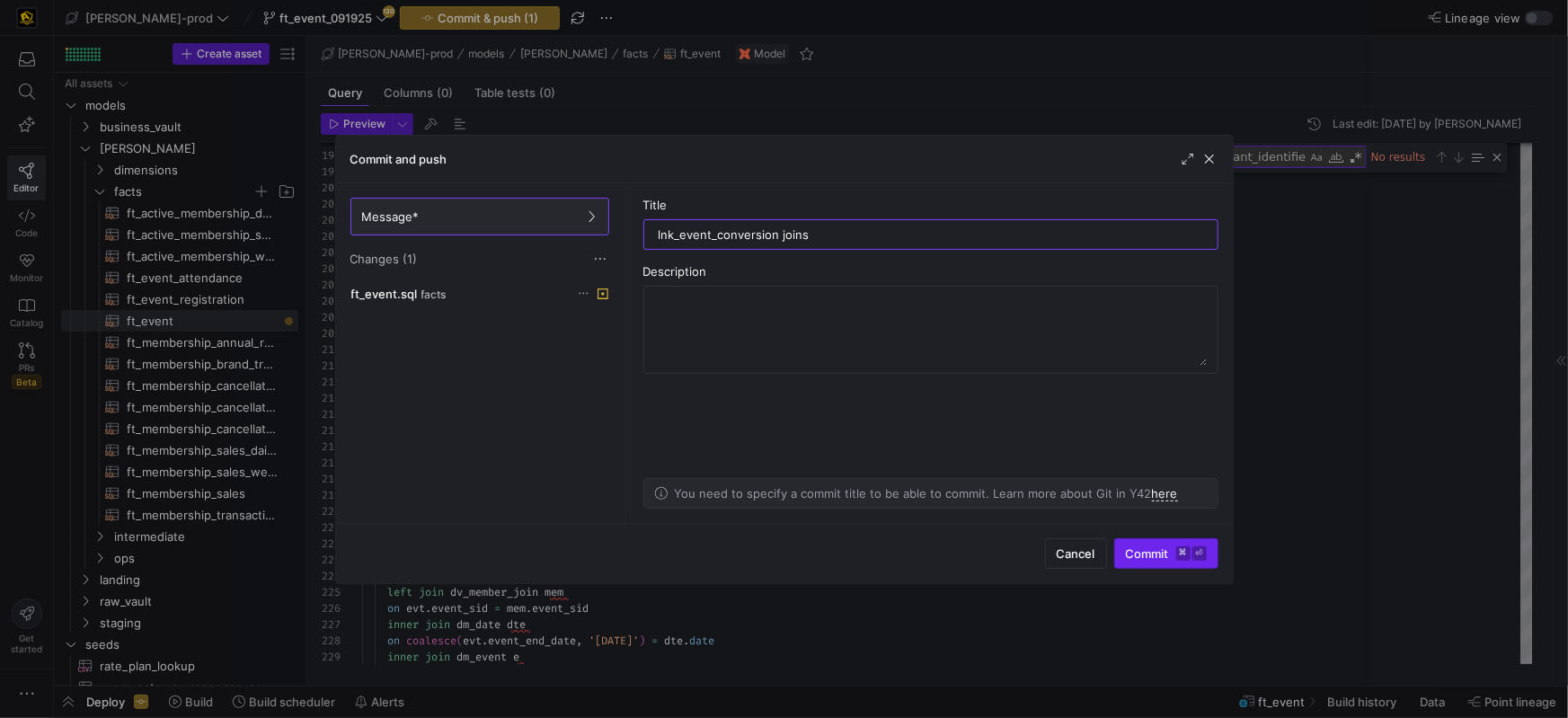
type input "lnk_event_conversion joins"
click at [1132, 555] on span "Commit ⌘ ⏎" at bounding box center [1166, 554] width 81 height 15
